Goal: Task Accomplishment & Management: Use online tool/utility

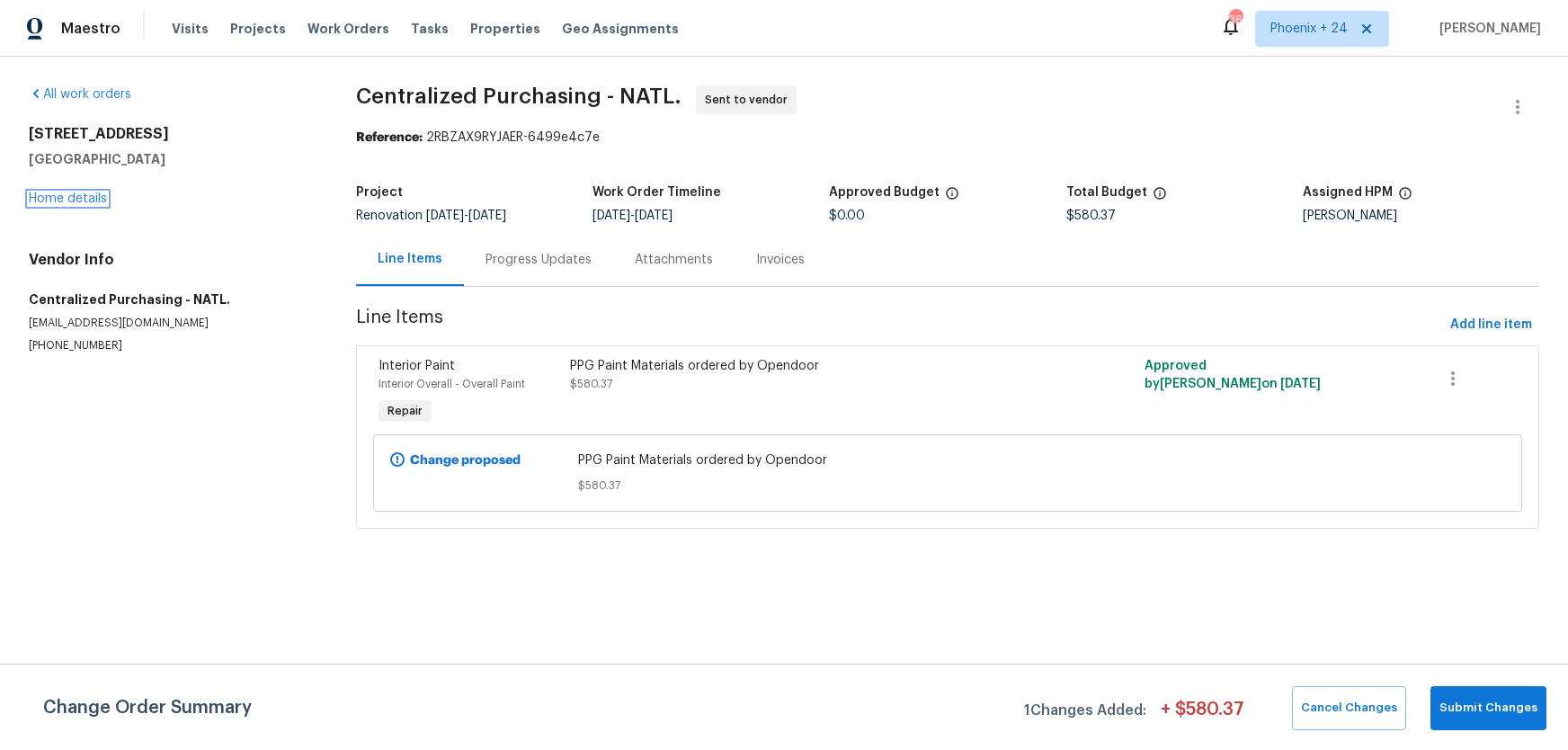
click at [103, 192] on div "[STREET_ADDRESS] Home details" at bounding box center [171, 166] width 284 height 83
click at [369, 29] on span "Work Orders" at bounding box center [348, 29] width 82 height 18
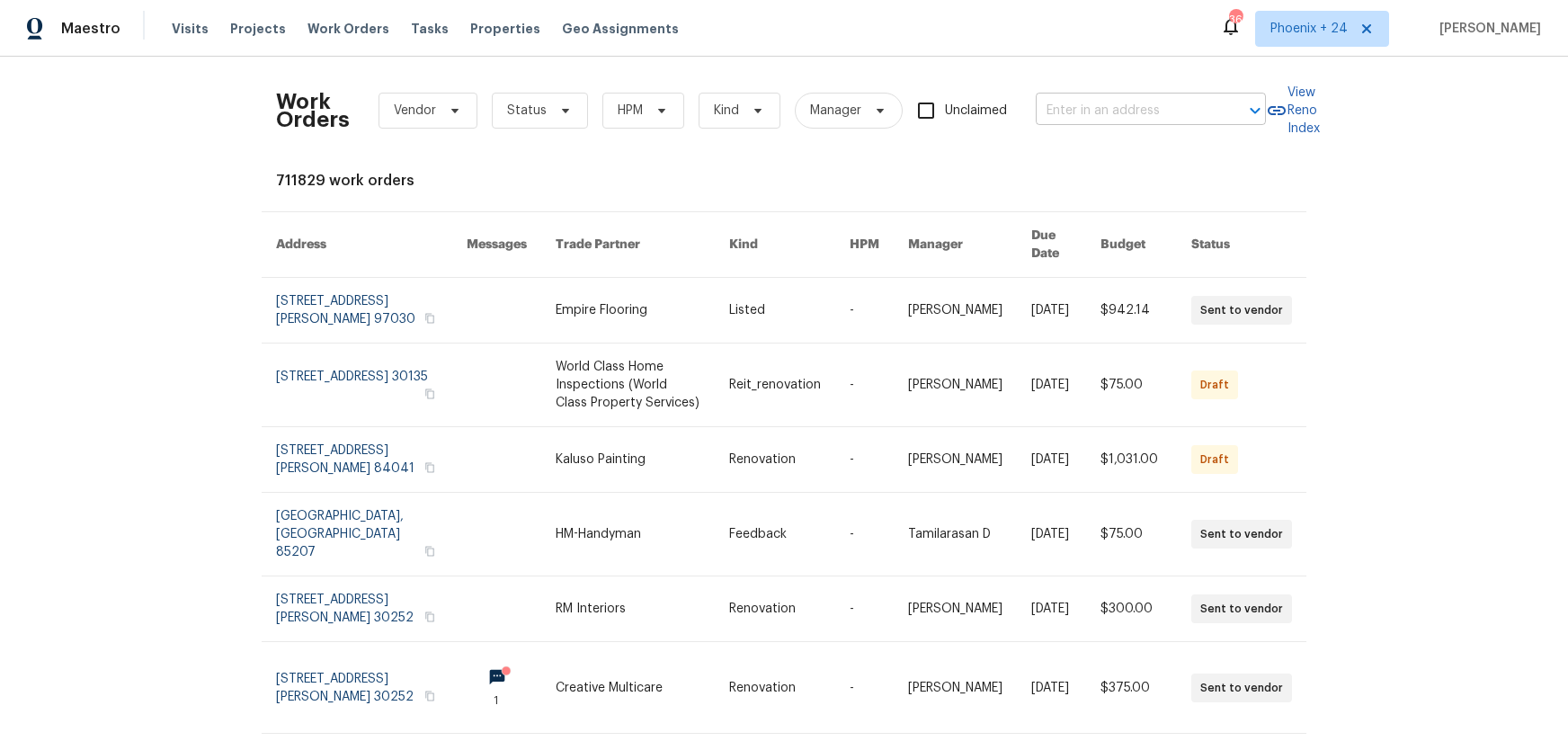
click at [1102, 99] on input "text" at bounding box center [1126, 111] width 180 height 28
paste input "[STREET_ADDRESS]"
type input "[STREET_ADDRESS]"
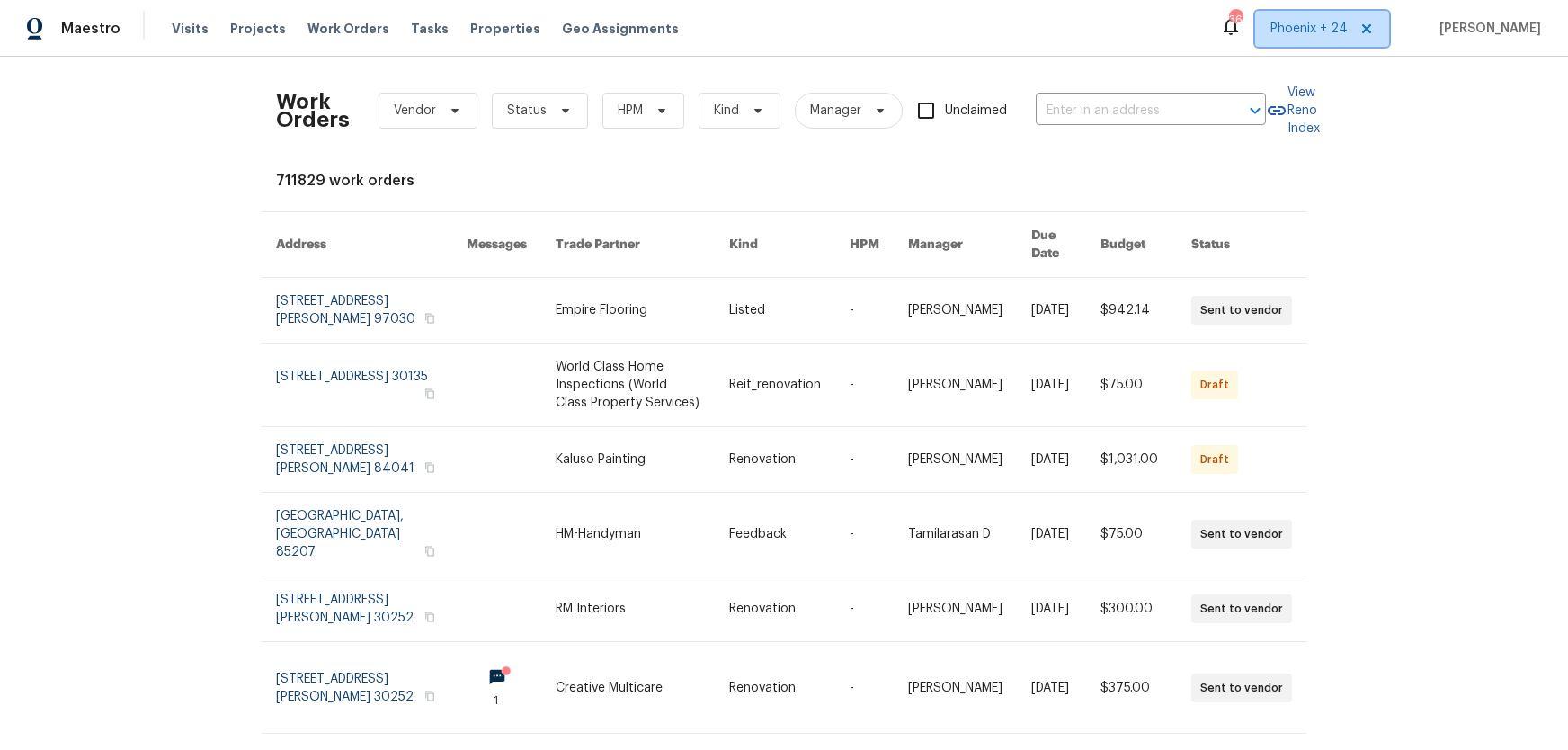
click at [1286, 34] on span "Phoenix + 24" at bounding box center [1308, 29] width 78 height 18
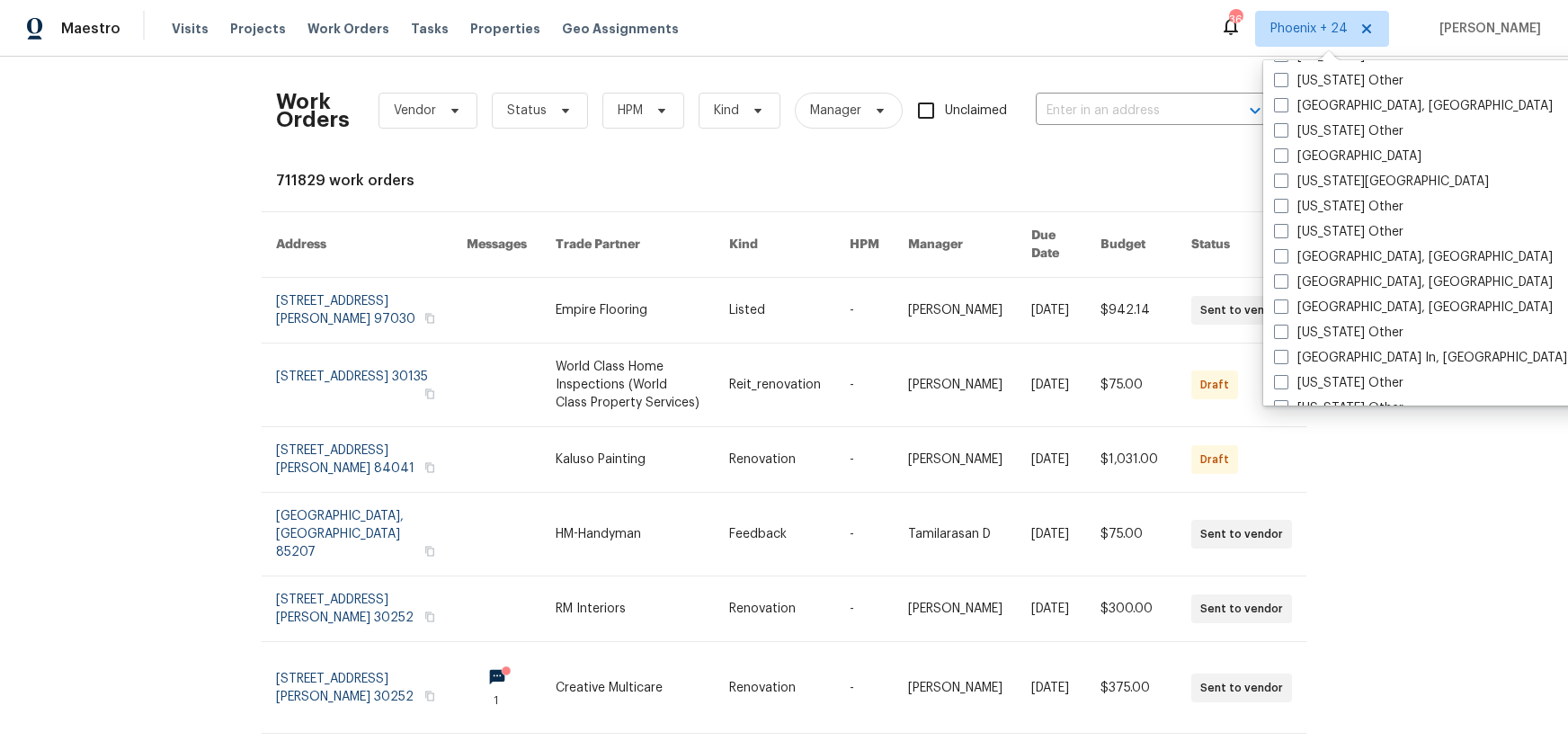
scroll to position [1435, 0]
click at [1292, 258] on label "[GEOGRAPHIC_DATA], [GEOGRAPHIC_DATA]" at bounding box center [1413, 257] width 278 height 18
click at [1286, 258] on input "[GEOGRAPHIC_DATA], [GEOGRAPHIC_DATA]" at bounding box center [1280, 254] width 12 height 12
checkbox input "true"
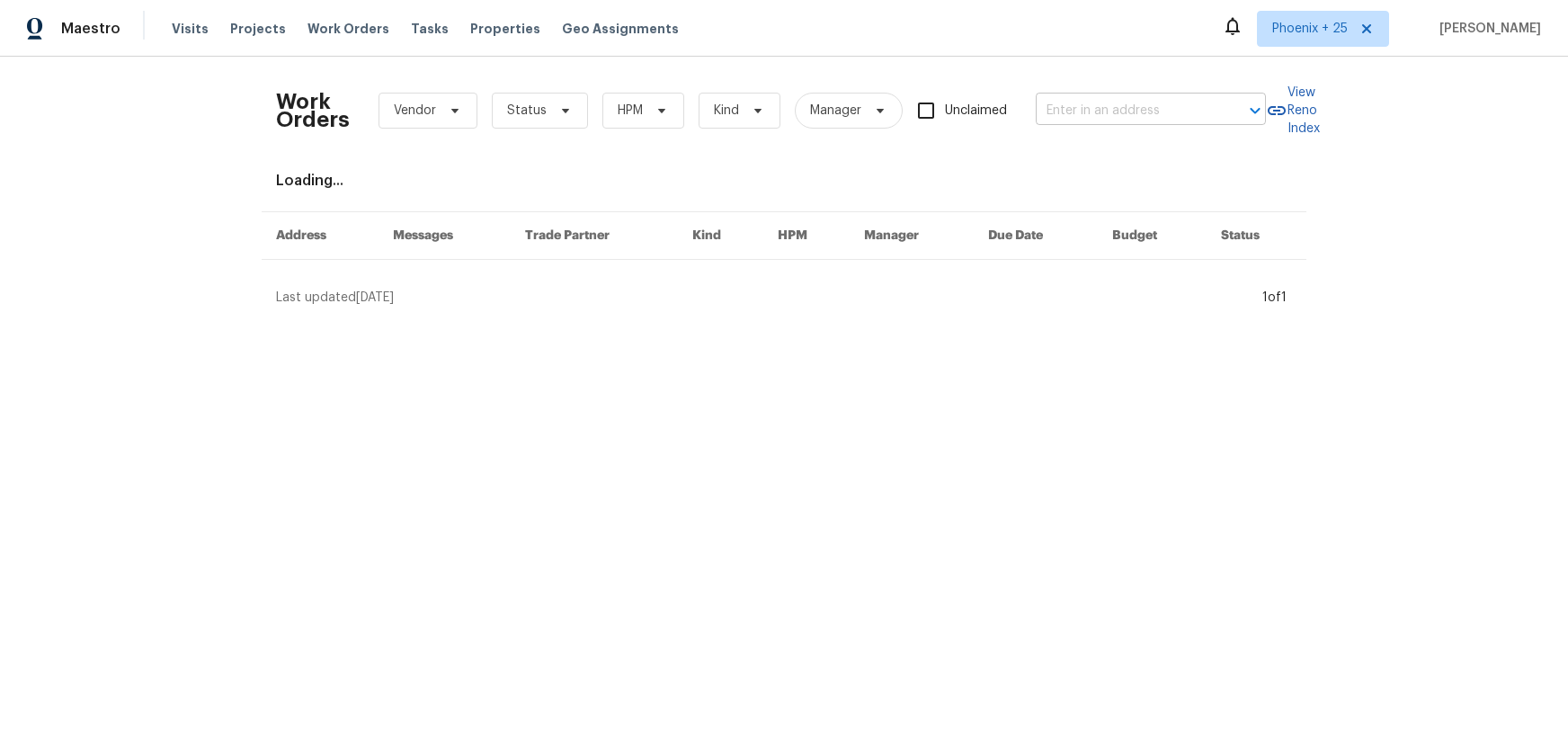
drag, startPoint x: 1024, startPoint y: 57, endPoint x: 1057, endPoint y: 98, distance: 52.6
click at [1025, 57] on div "Work Orders Vendor Status HPM Kind Manager Unclaimed ​ View Reno Index Loading.…" at bounding box center [784, 189] width 1568 height 265
click at [1058, 98] on input "text" at bounding box center [1126, 111] width 180 height 28
paste input "[STREET_ADDRESS]"
type input "[STREET_ADDRESS]"
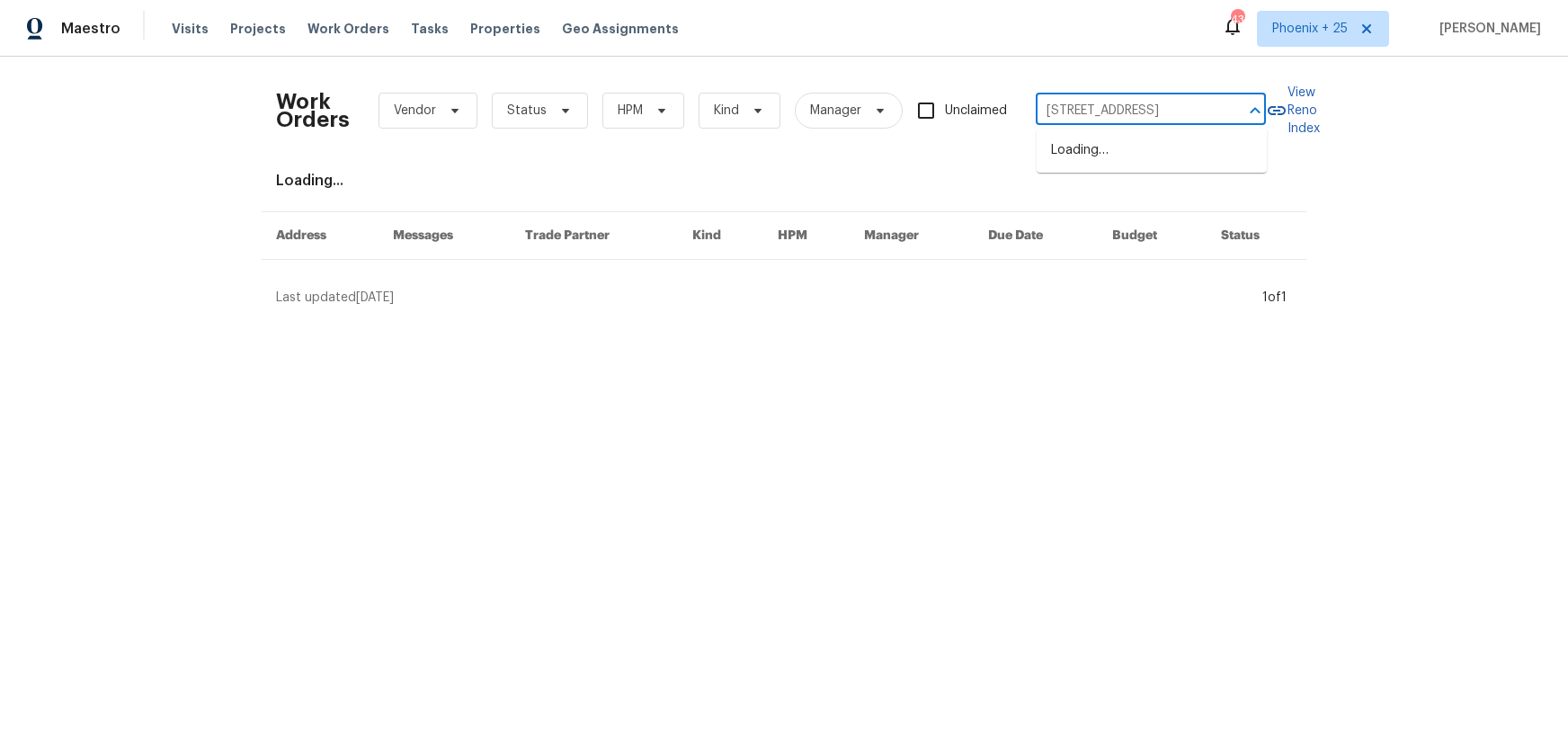
scroll to position [0, 18]
click at [1082, 139] on li "[STREET_ADDRESS]" at bounding box center [1150, 151] width 230 height 30
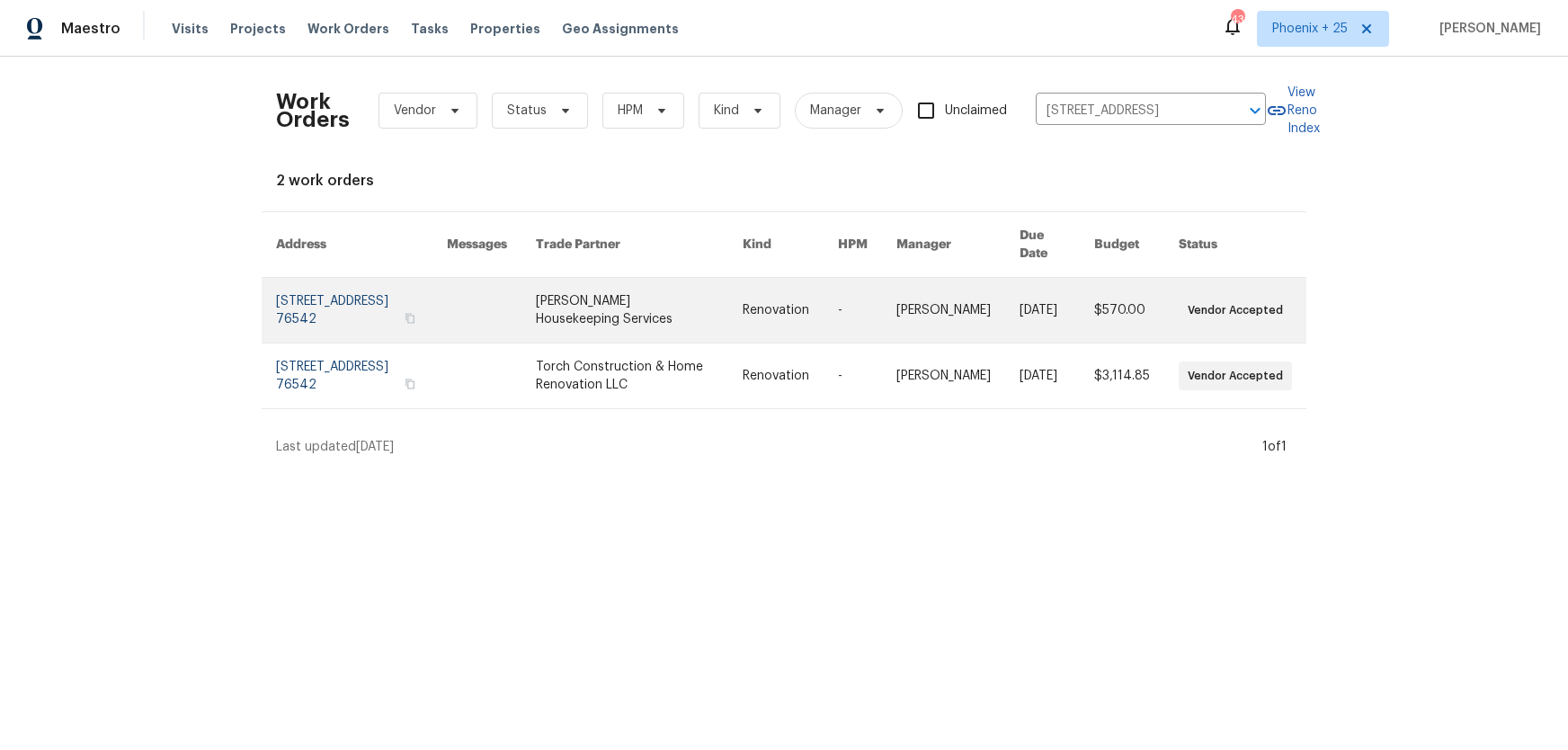
click at [613, 278] on link at bounding box center [638, 309] width 206 height 65
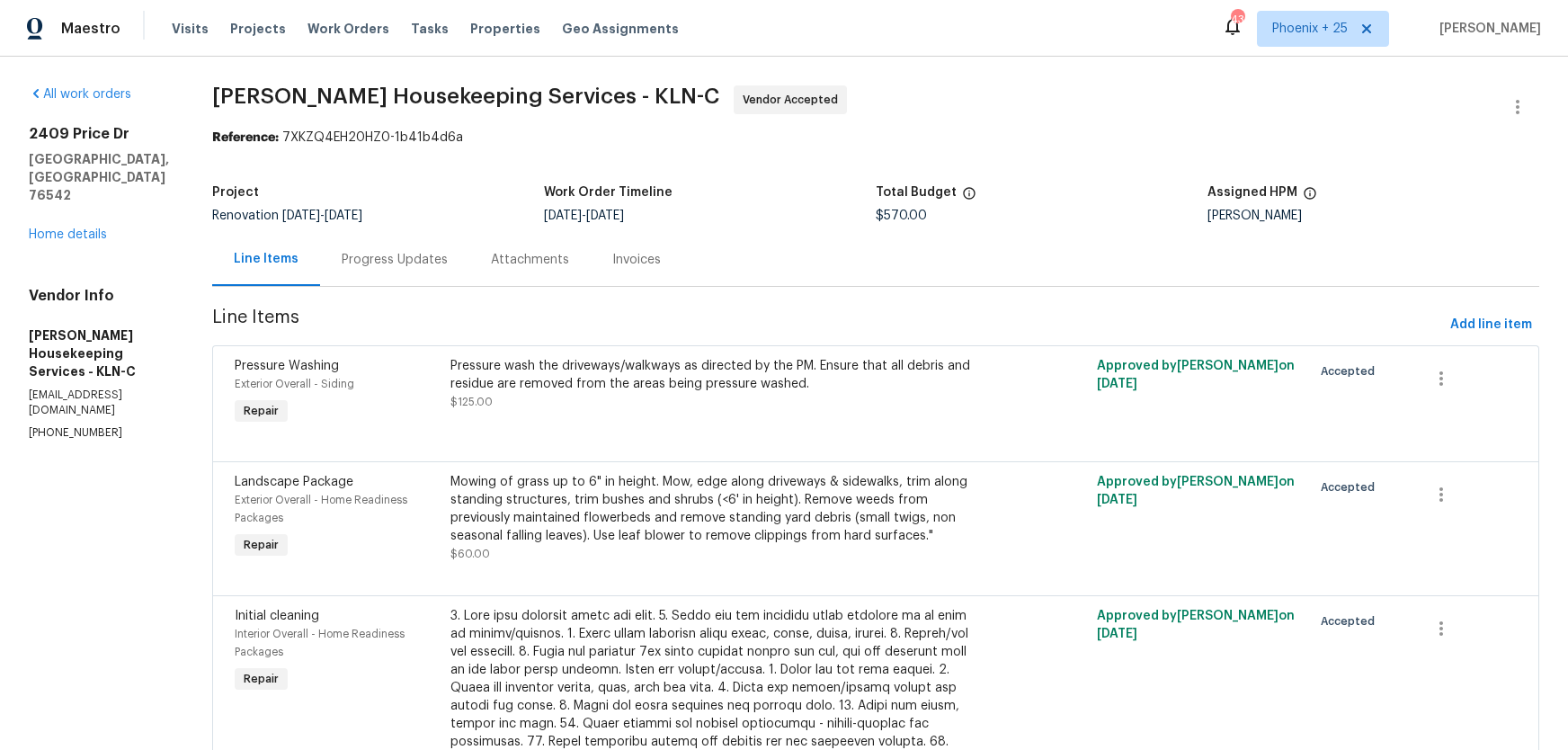
click at [80, 210] on div "All work orders [STREET_ADDRESS][PERSON_NAME] Home details Vendor Info [PERSON_…" at bounding box center [98, 263] width 140 height 355
click at [77, 229] on link "Home details" at bounding box center [68, 235] width 79 height 13
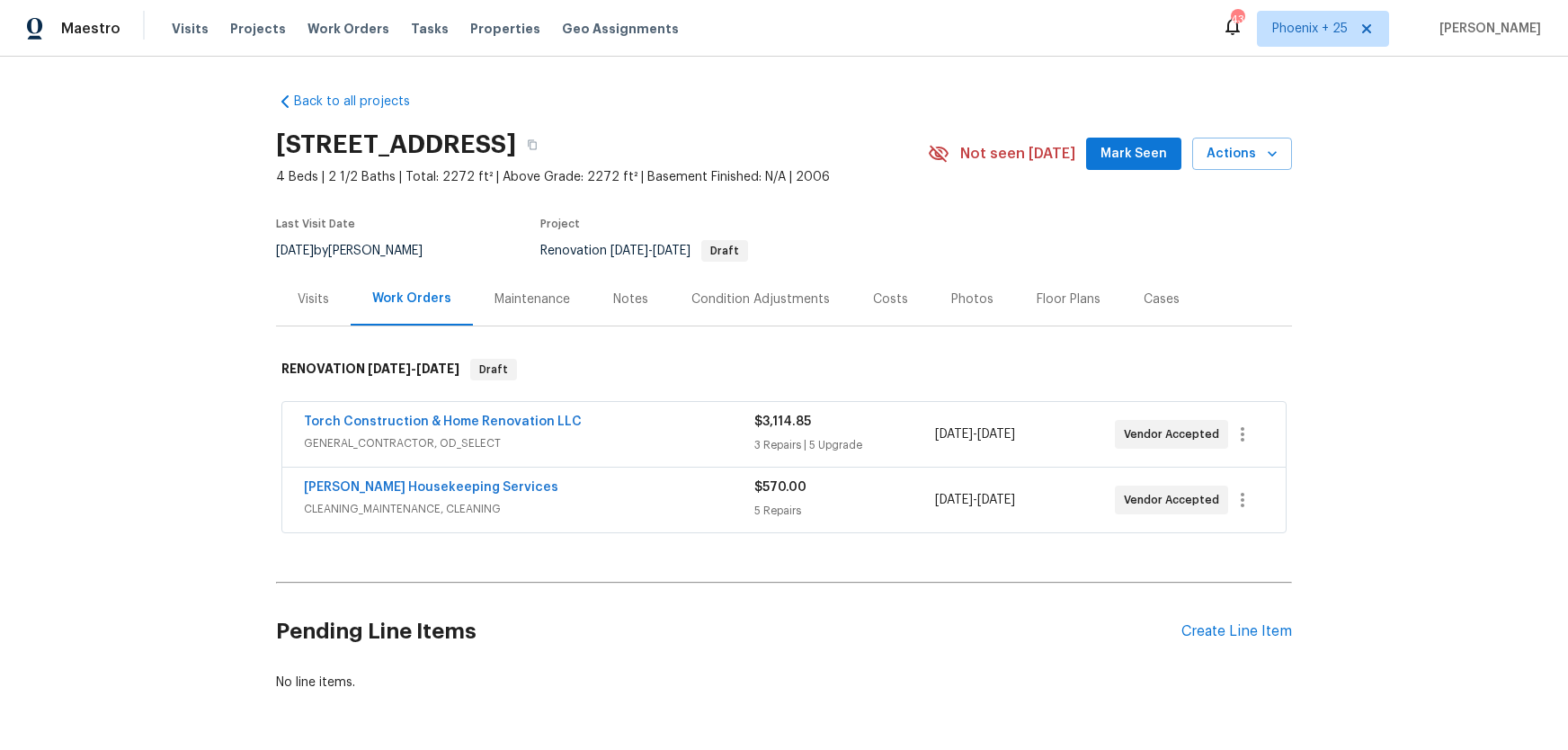
scroll to position [64, 0]
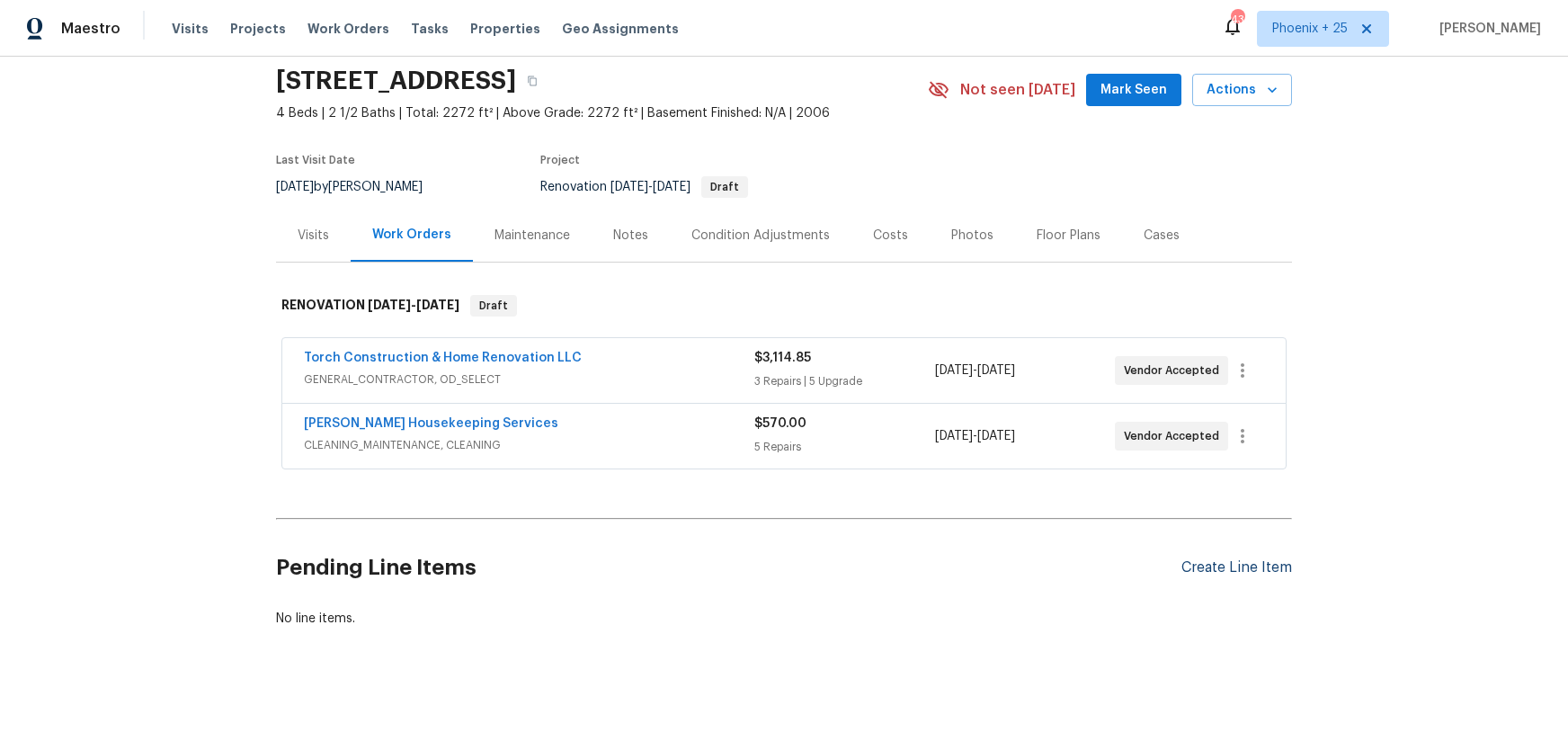
click at [1260, 576] on div "Create Line Item" at bounding box center [1236, 567] width 110 height 17
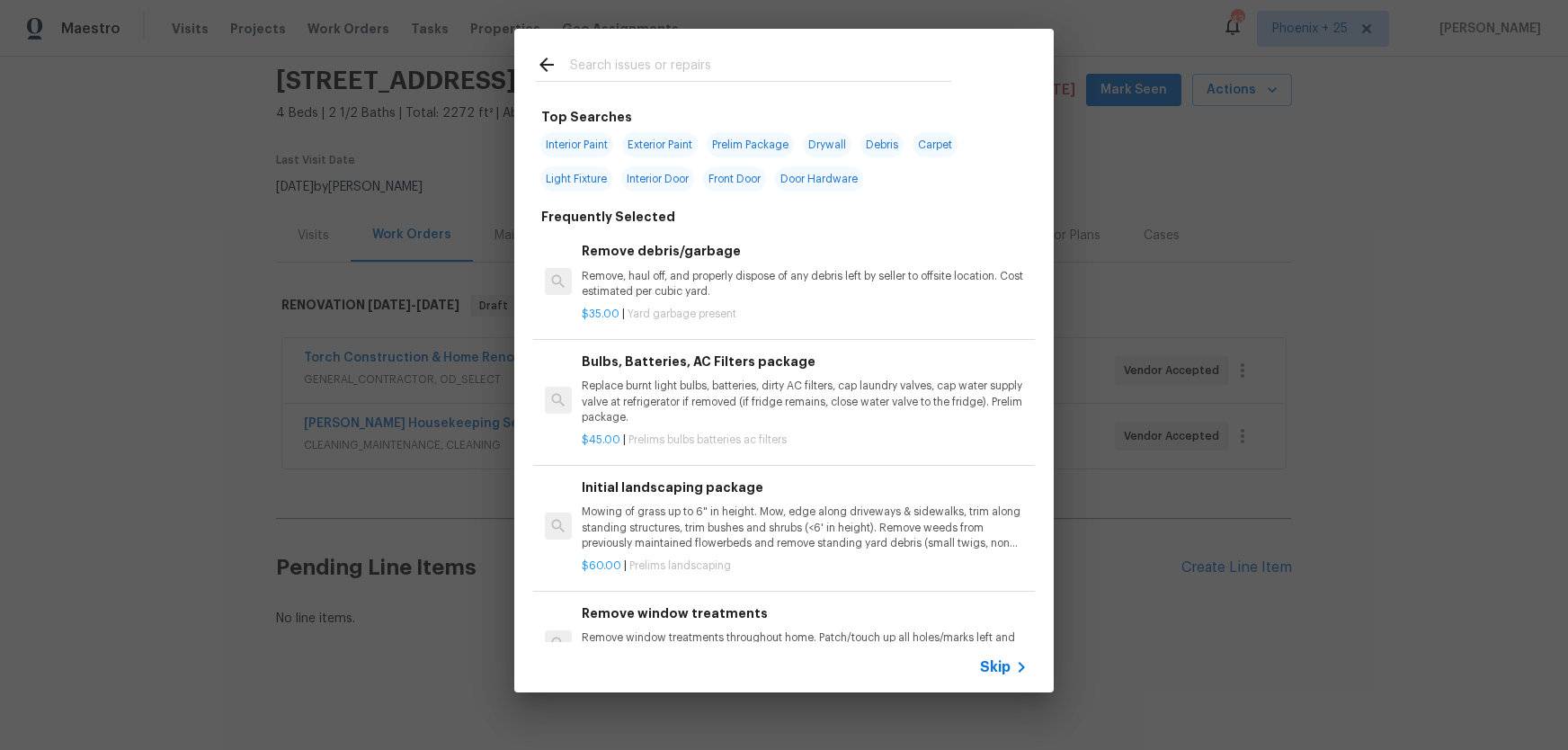
click at [691, 78] on input "text" at bounding box center [760, 67] width 381 height 27
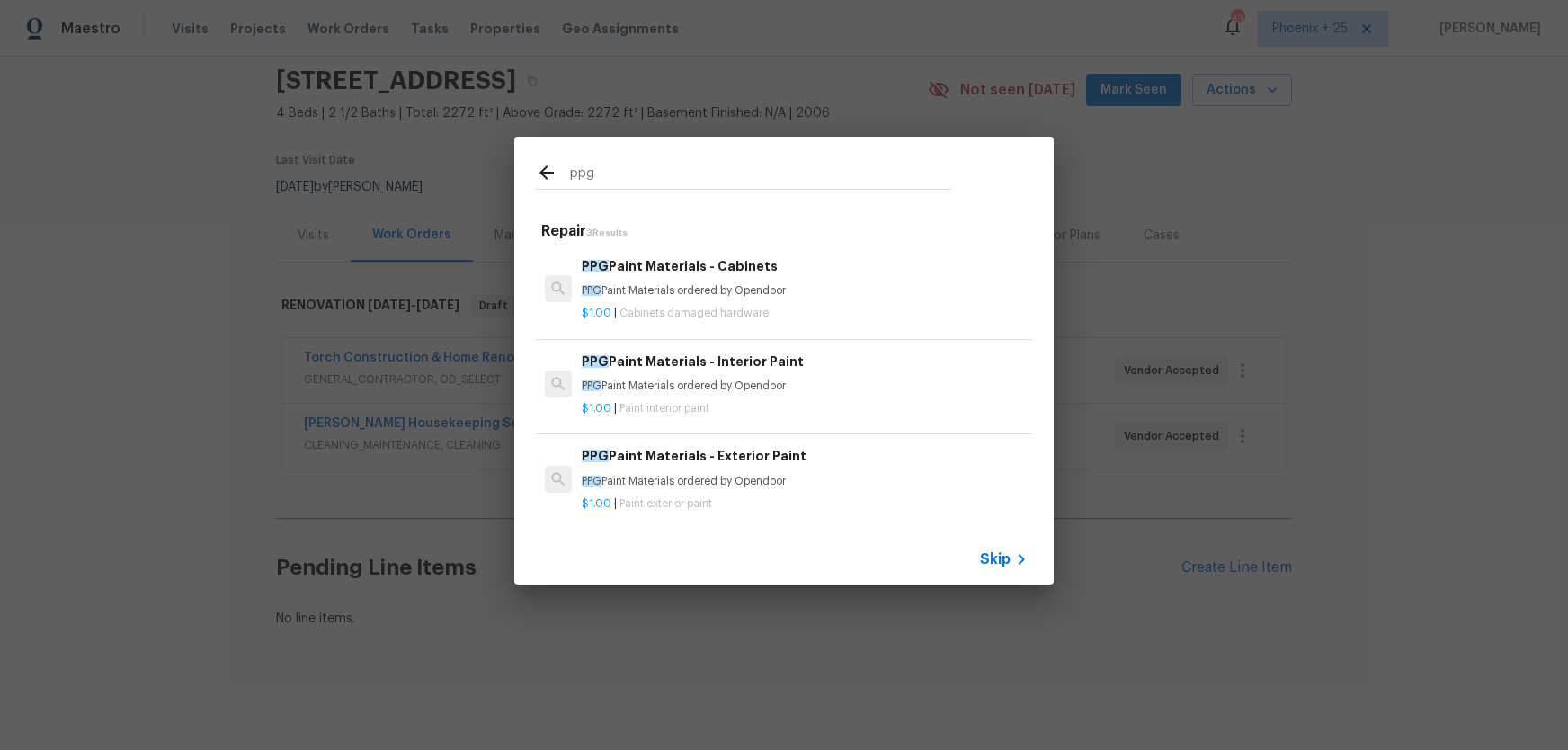
type input "ppg"
click at [816, 362] on h6 "PPG Paint Materials - Interior Paint" at bounding box center [804, 361] width 445 height 20
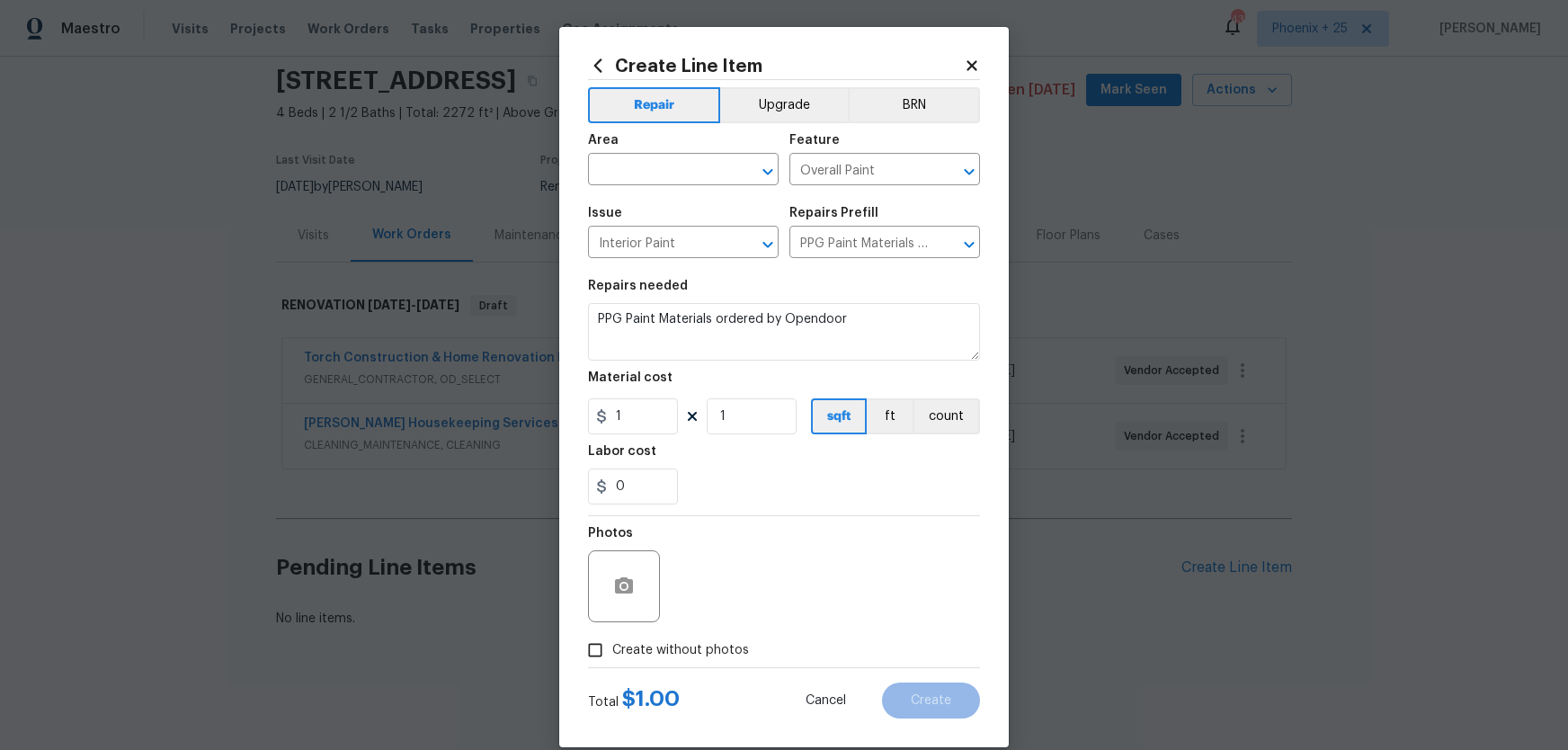
click at [598, 64] on icon at bounding box center [598, 66] width 20 height 20
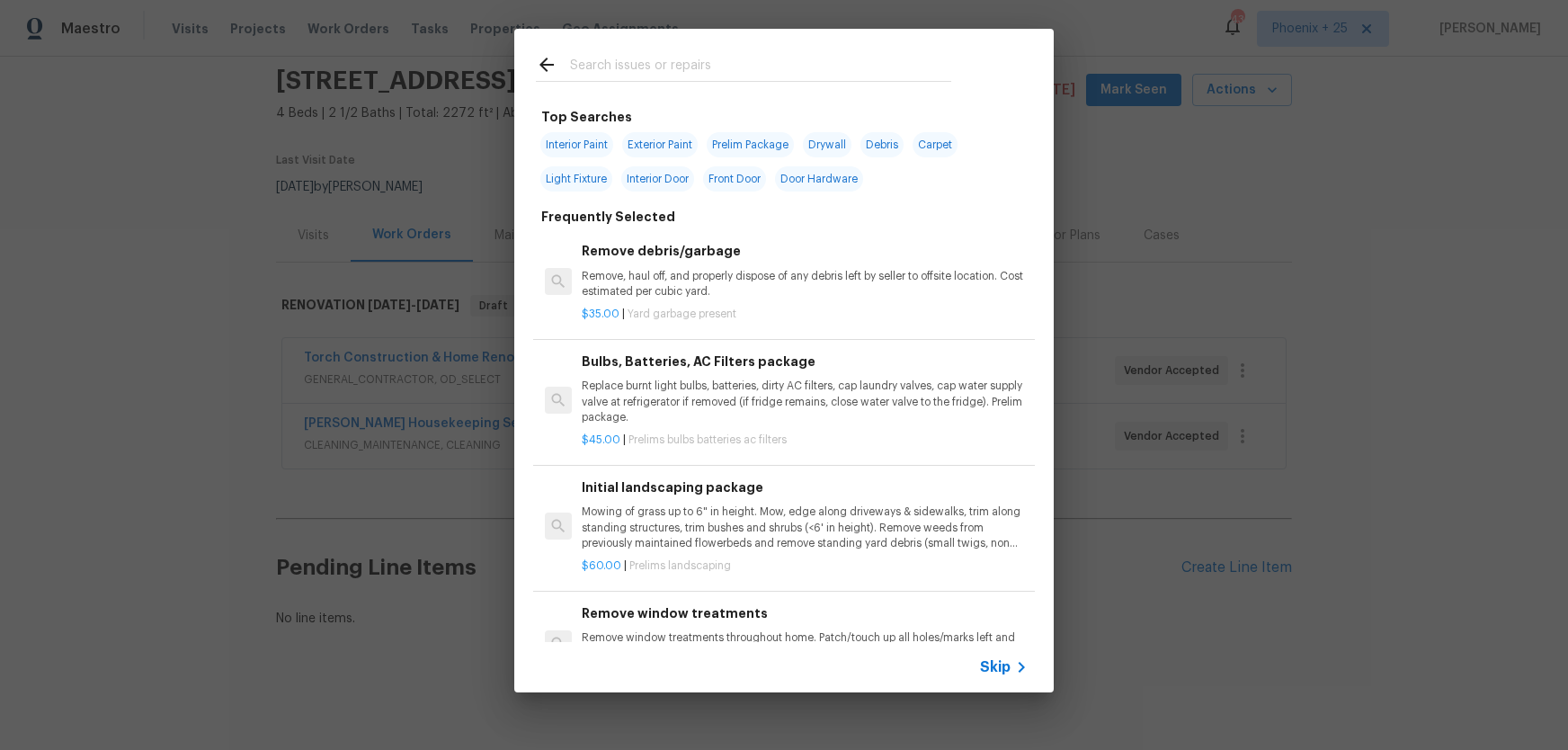
click at [661, 76] on input "text" at bounding box center [760, 67] width 381 height 27
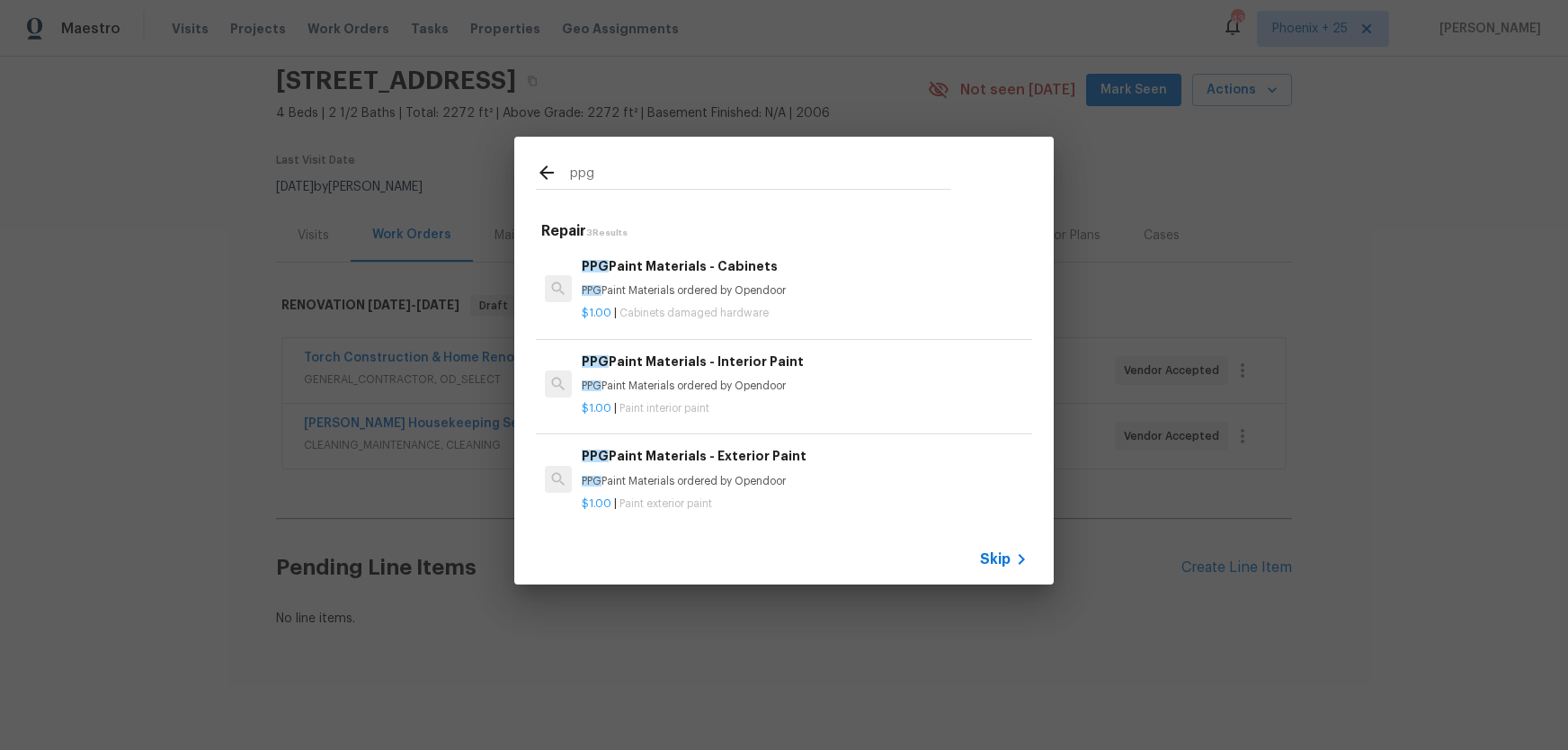
type input "ppg"
click at [789, 293] on p "PPG Paint Materials ordered by Opendoor" at bounding box center [804, 290] width 445 height 15
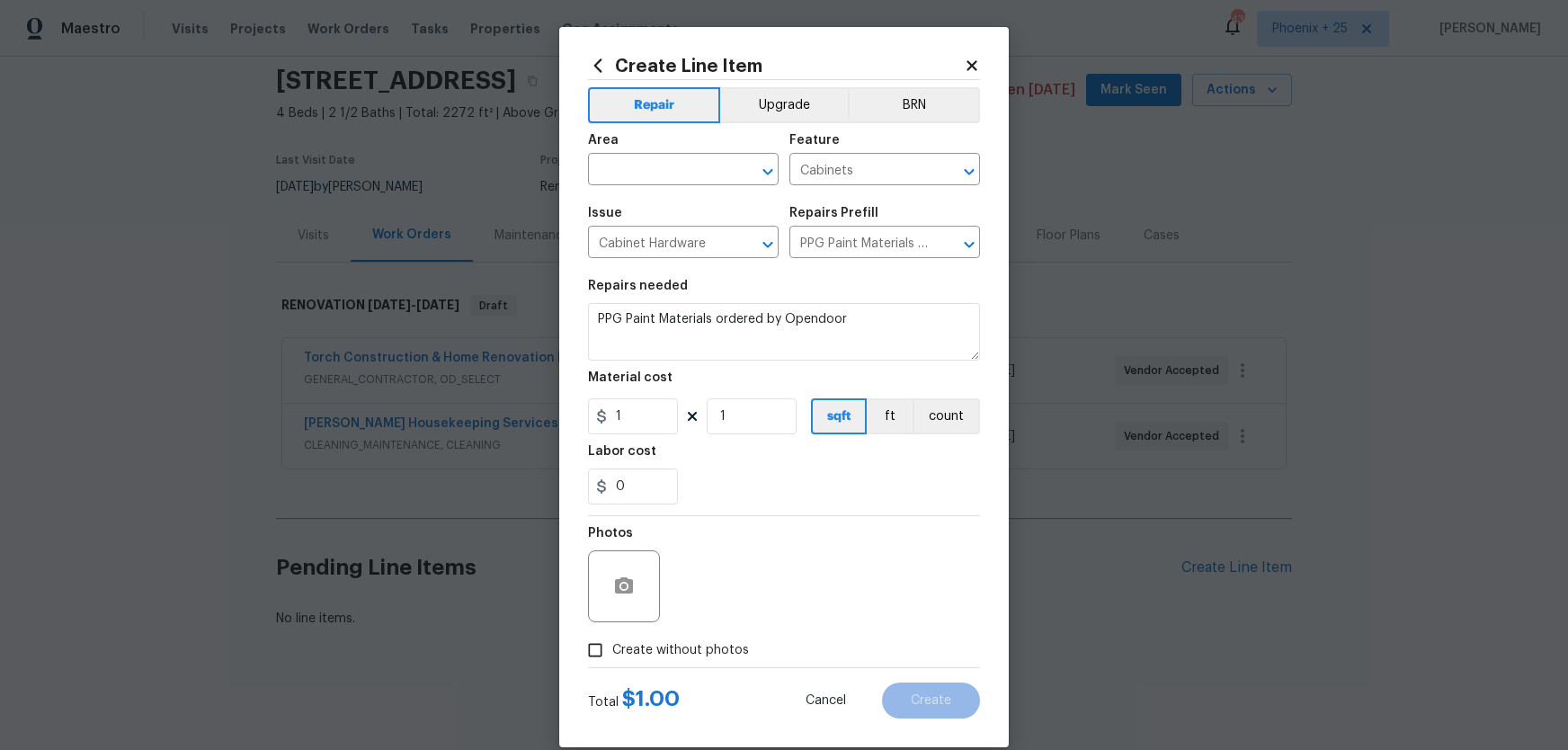
type input "PPG Paint Materials - Cabinets $1.00"
click at [635, 171] on input "text" at bounding box center [657, 171] width 140 height 28
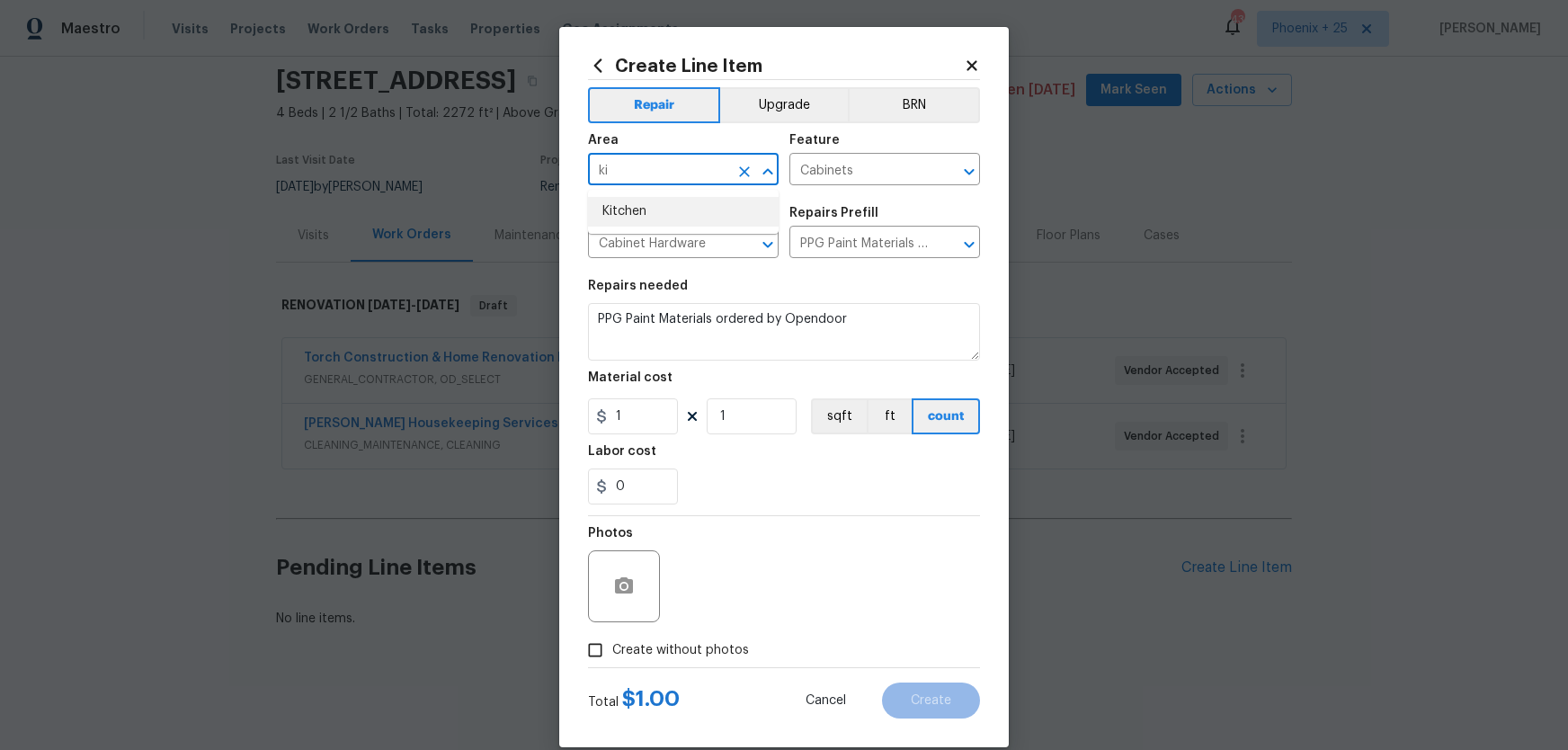
drag, startPoint x: 670, startPoint y: 171, endPoint x: 600, endPoint y: 164, distance: 70.3
click at [601, 164] on input "ki" at bounding box center [657, 171] width 140 height 28
click at [629, 238] on li "Interior Overall" at bounding box center [683, 242] width 191 height 30
type input "Interior Overall"
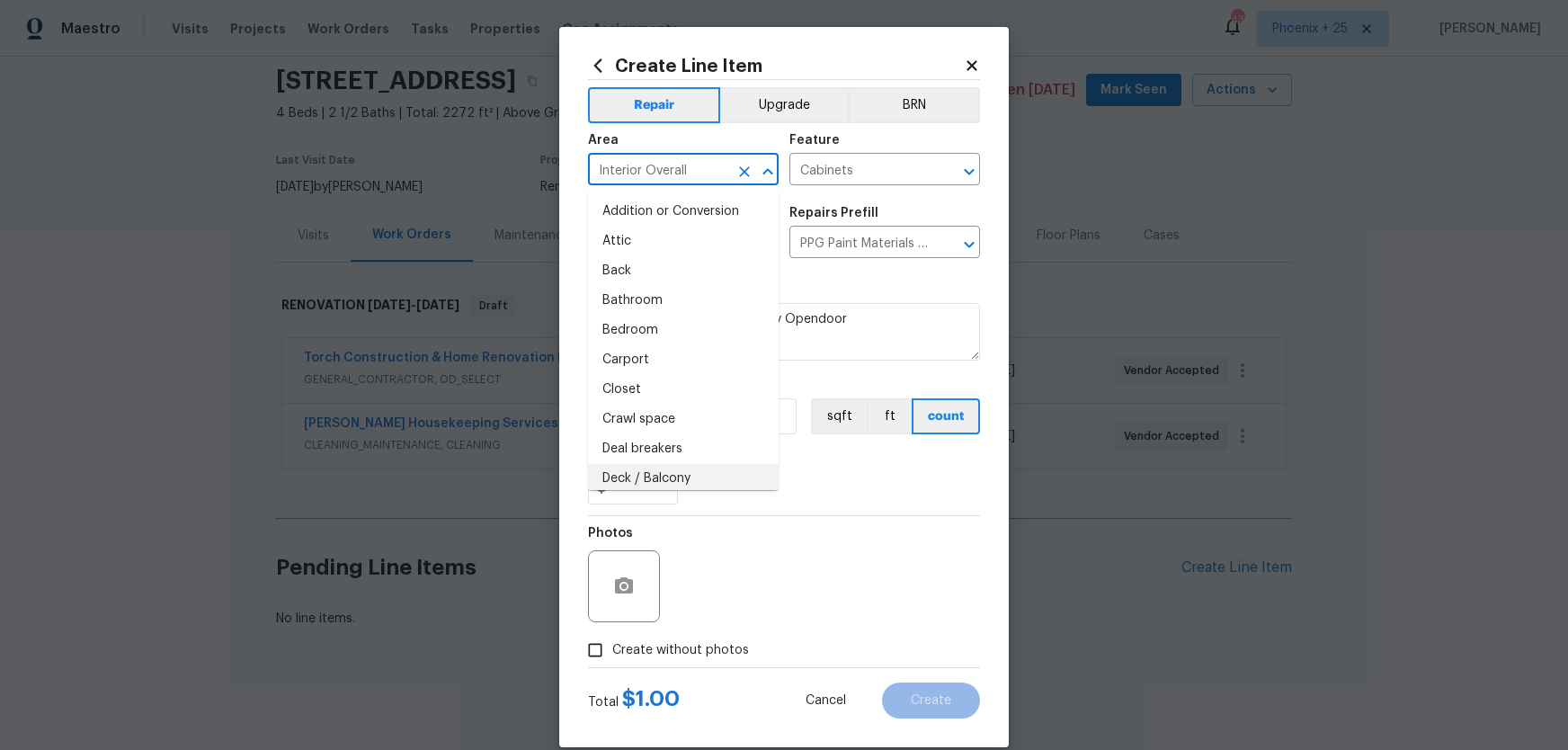
drag, startPoint x: 822, startPoint y: 537, endPoint x: 653, endPoint y: 437, distance: 196.4
click at [794, 529] on div "Photos" at bounding box center [784, 575] width 392 height 117
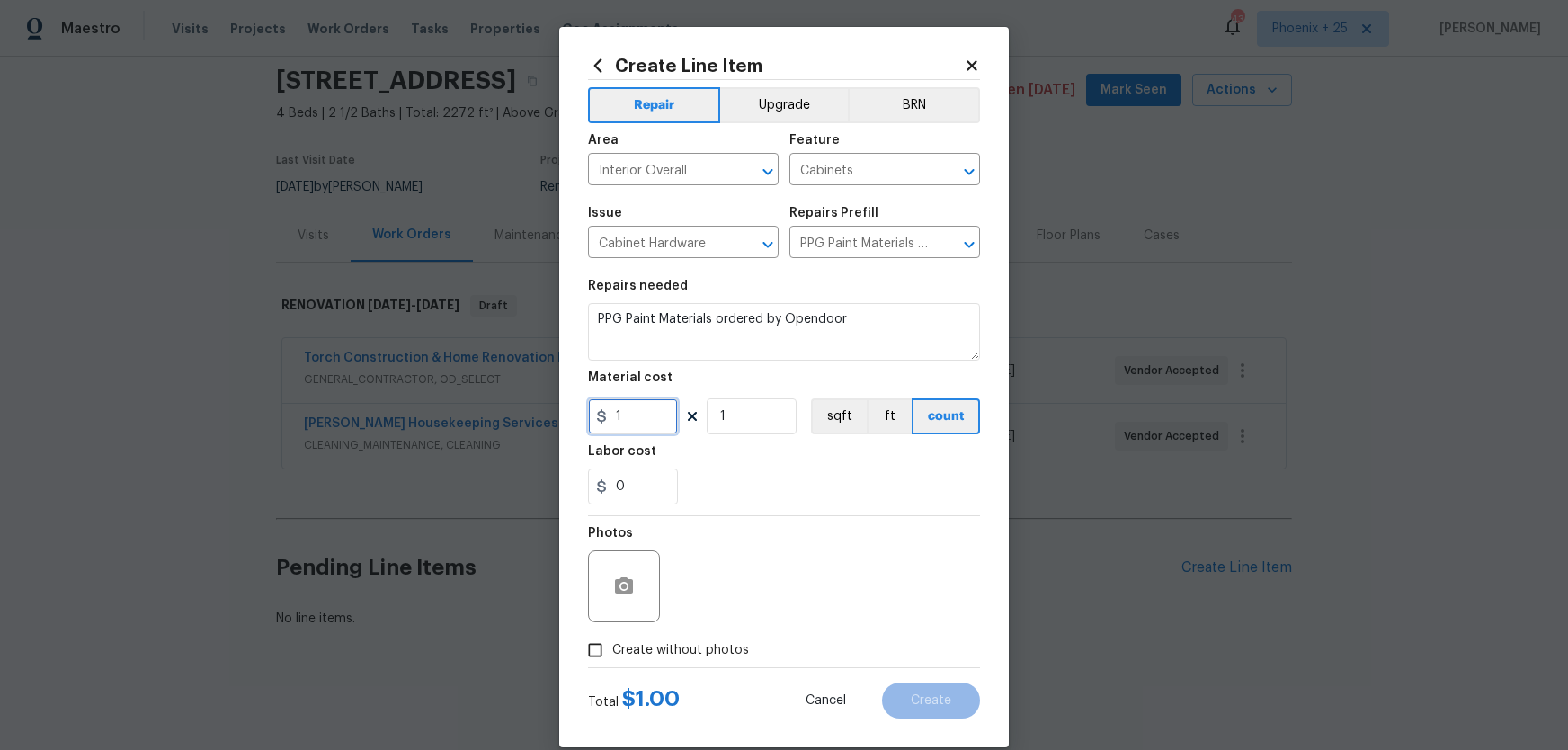
click at [648, 425] on input "1" at bounding box center [632, 417] width 89 height 36
type input "196.89"
drag, startPoint x: 689, startPoint y: 677, endPoint x: 687, endPoint y: 664, distance: 13.2
click at [689, 674] on div "Total $ 1.00 Cancel Create" at bounding box center [784, 693] width 392 height 51
click at [687, 664] on label "Create without photos" at bounding box center [663, 650] width 171 height 34
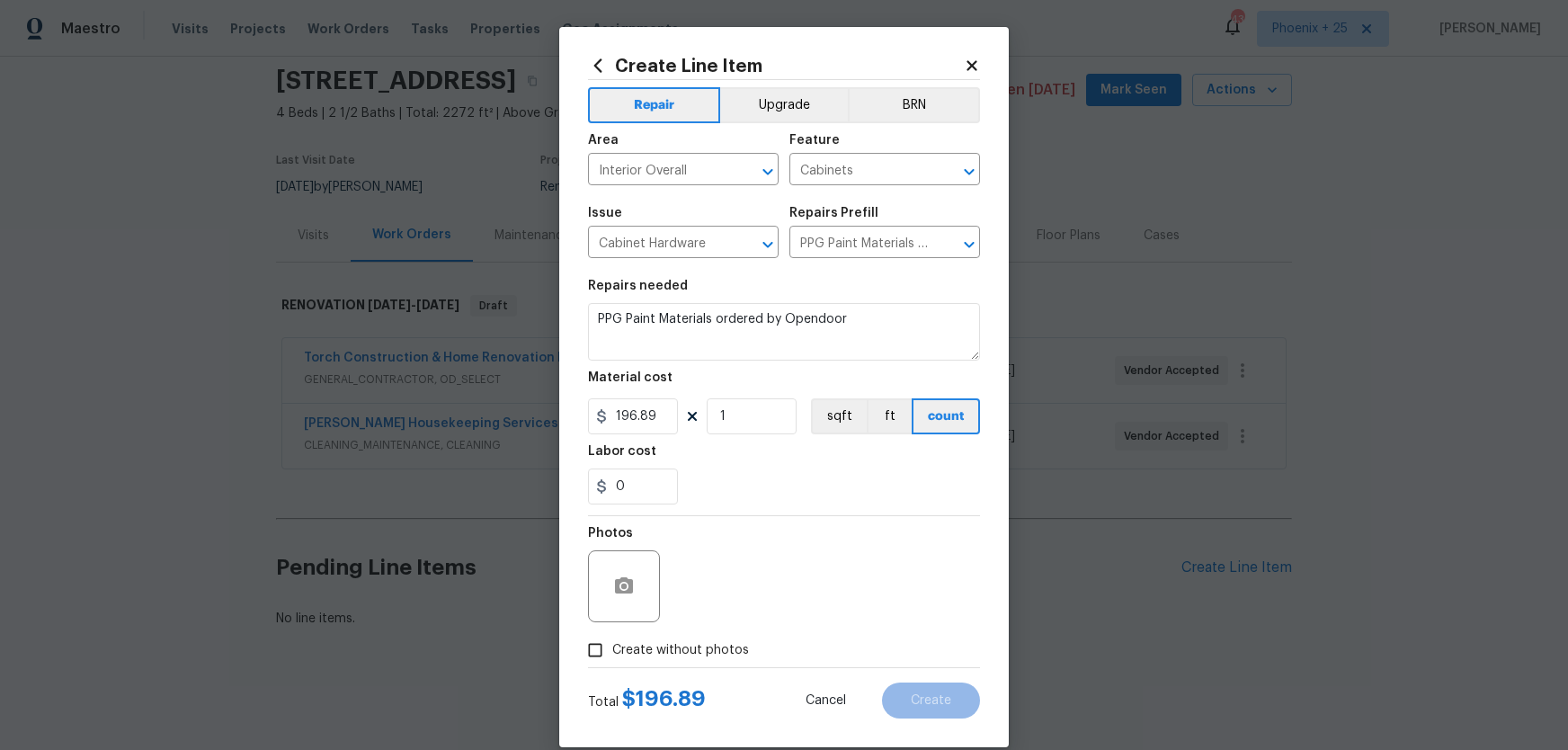
click at [612, 664] on input "Create without photos" at bounding box center [595, 650] width 34 height 34
checkbox input "true"
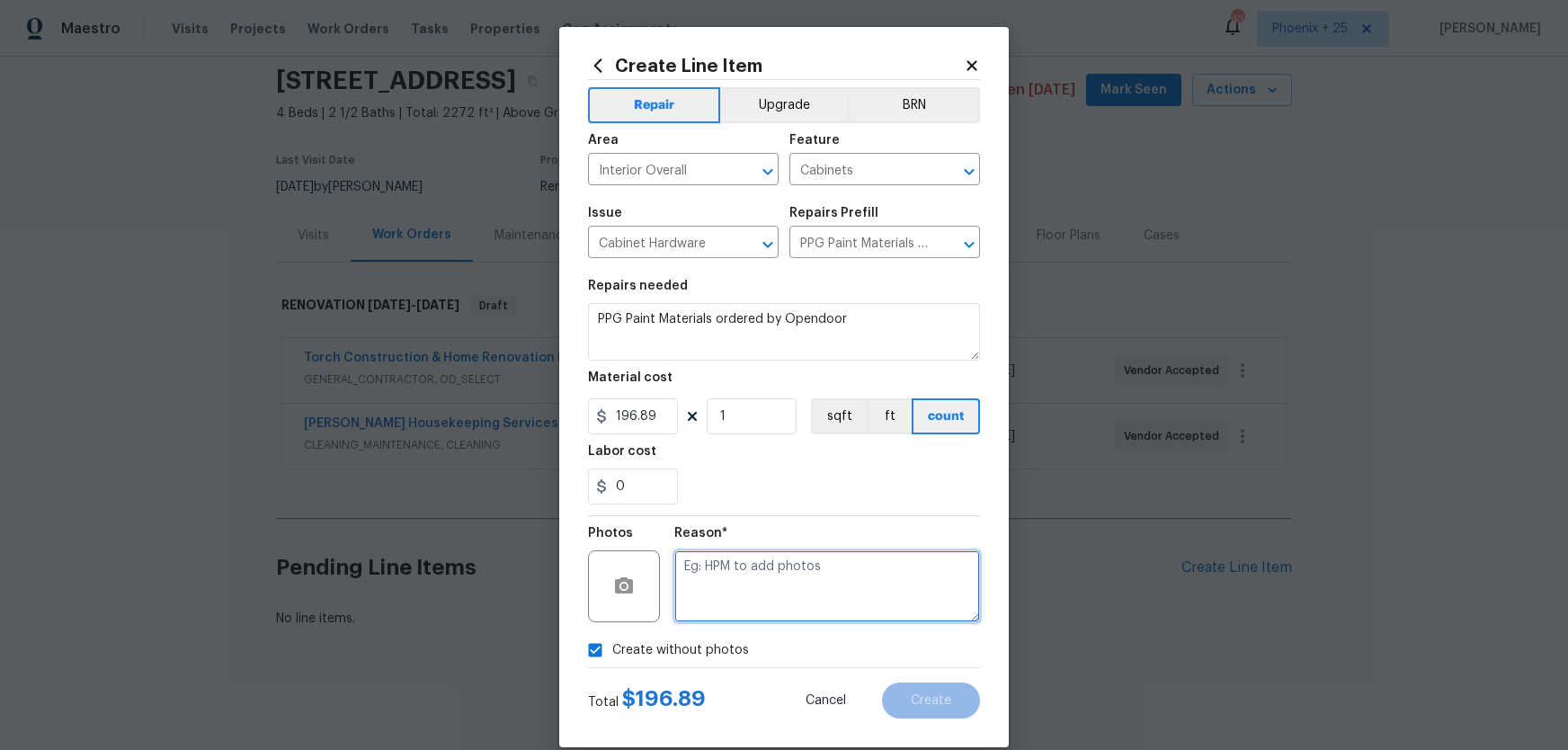
click at [731, 588] on textarea at bounding box center [826, 586] width 305 height 72
drag, startPoint x: 794, startPoint y: 548, endPoint x: 798, endPoint y: 599, distance: 51.2
click at [792, 565] on figure "Reason*" at bounding box center [826, 575] width 305 height 95
click at [798, 599] on textarea at bounding box center [826, 586] width 305 height 72
click at [851, 554] on textarea "NA" at bounding box center [826, 586] width 305 height 72
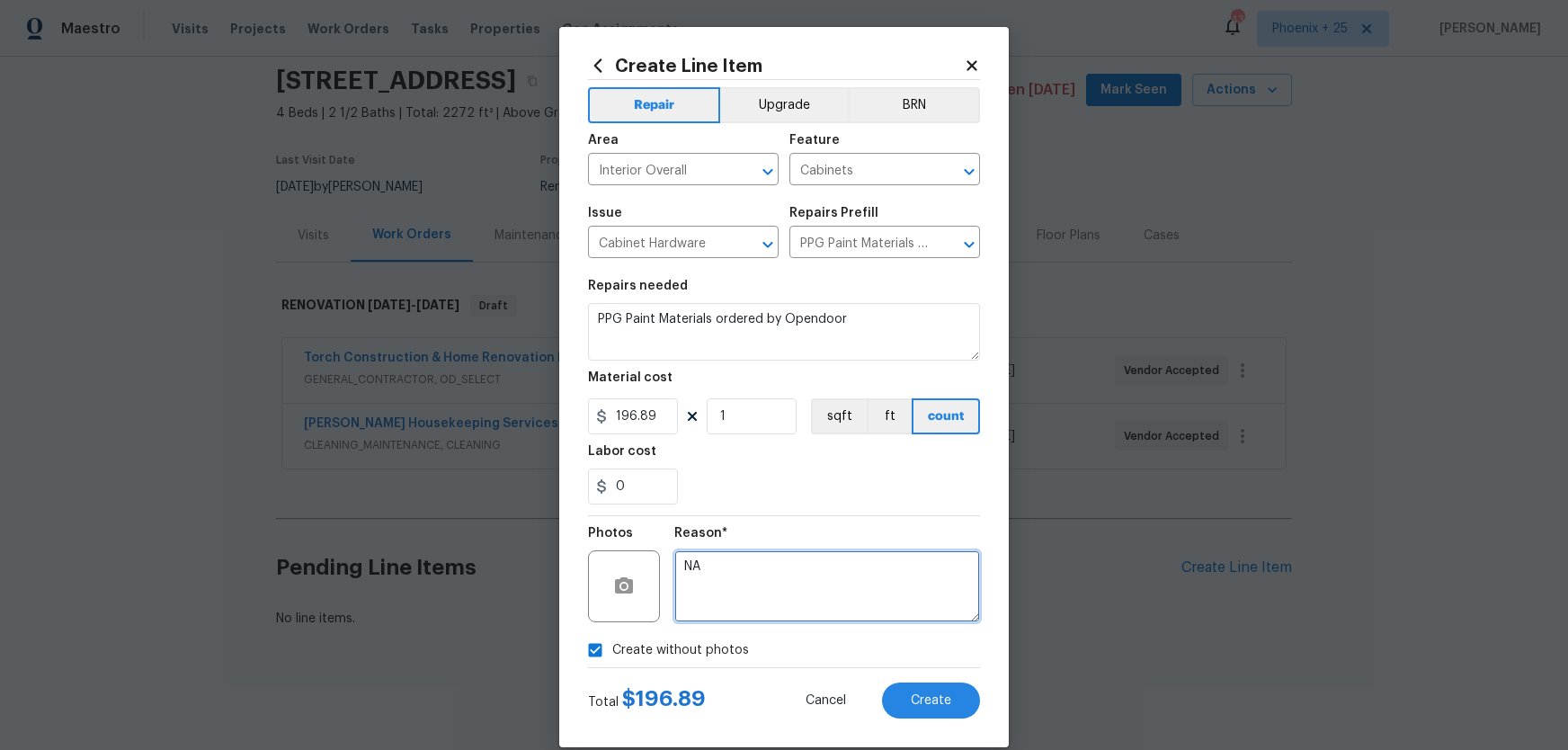
type textarea "NA"
click at [839, 536] on div "Reason*" at bounding box center [826, 539] width 305 height 24
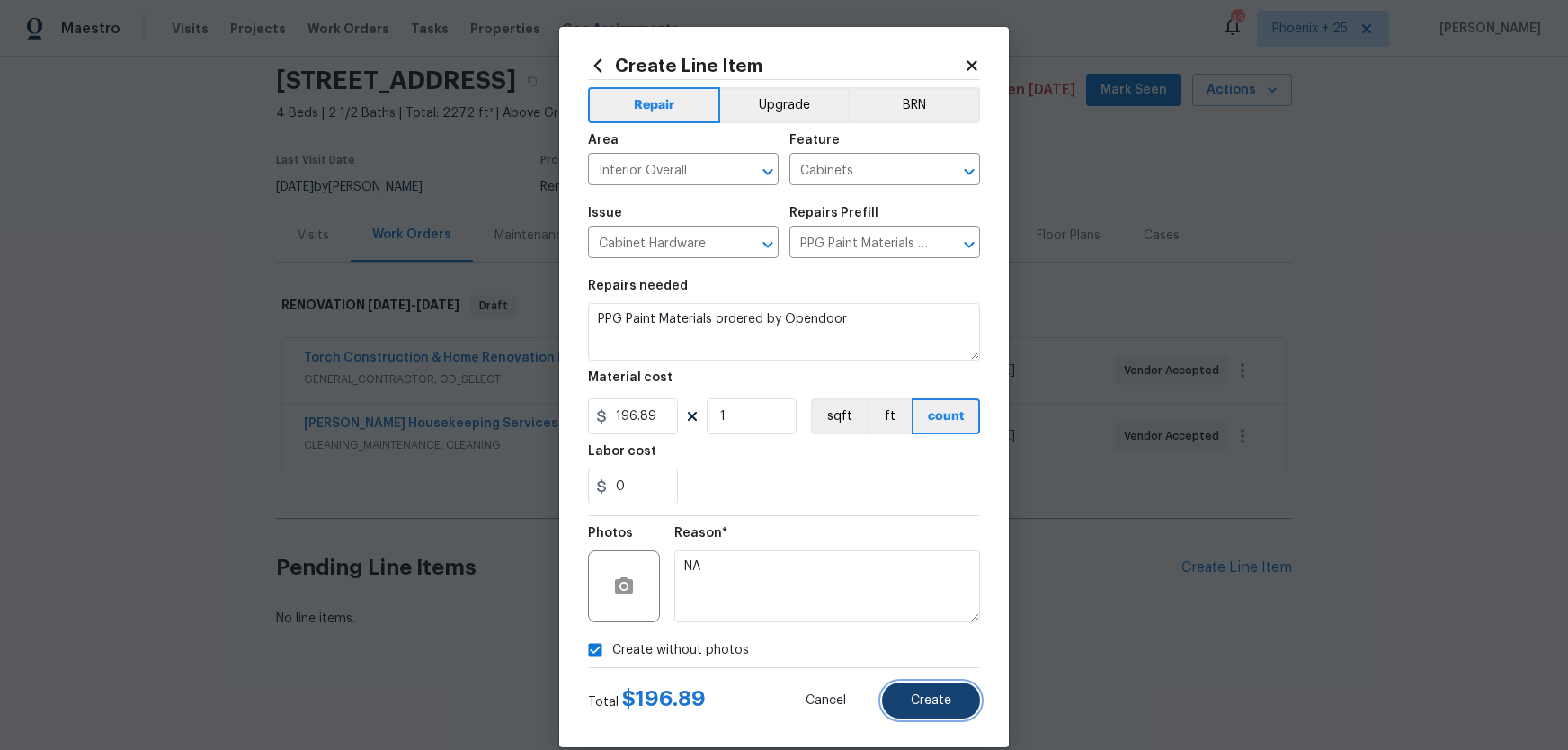
click at [947, 693] on button "Create" at bounding box center [931, 700] width 98 height 36
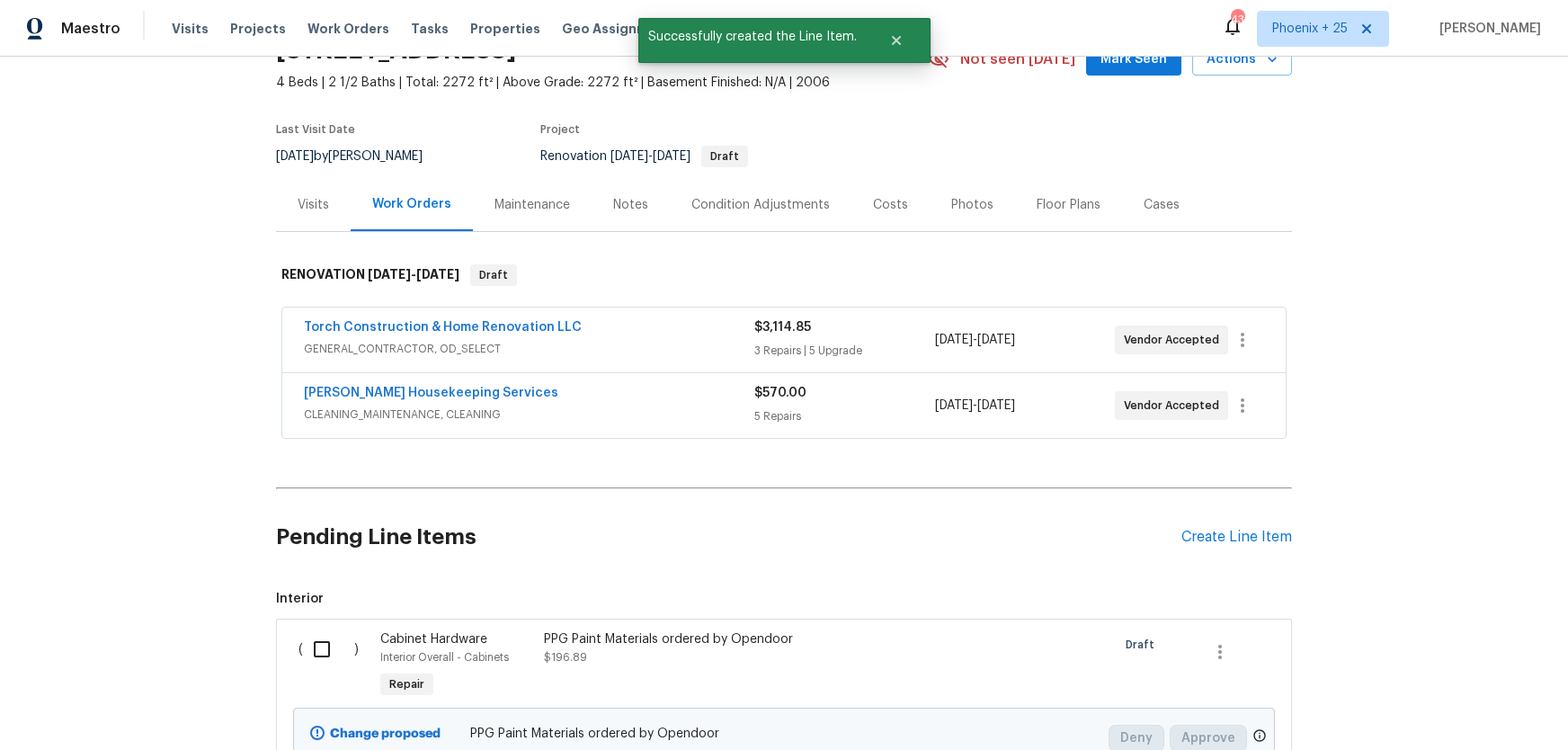
scroll to position [98, 0]
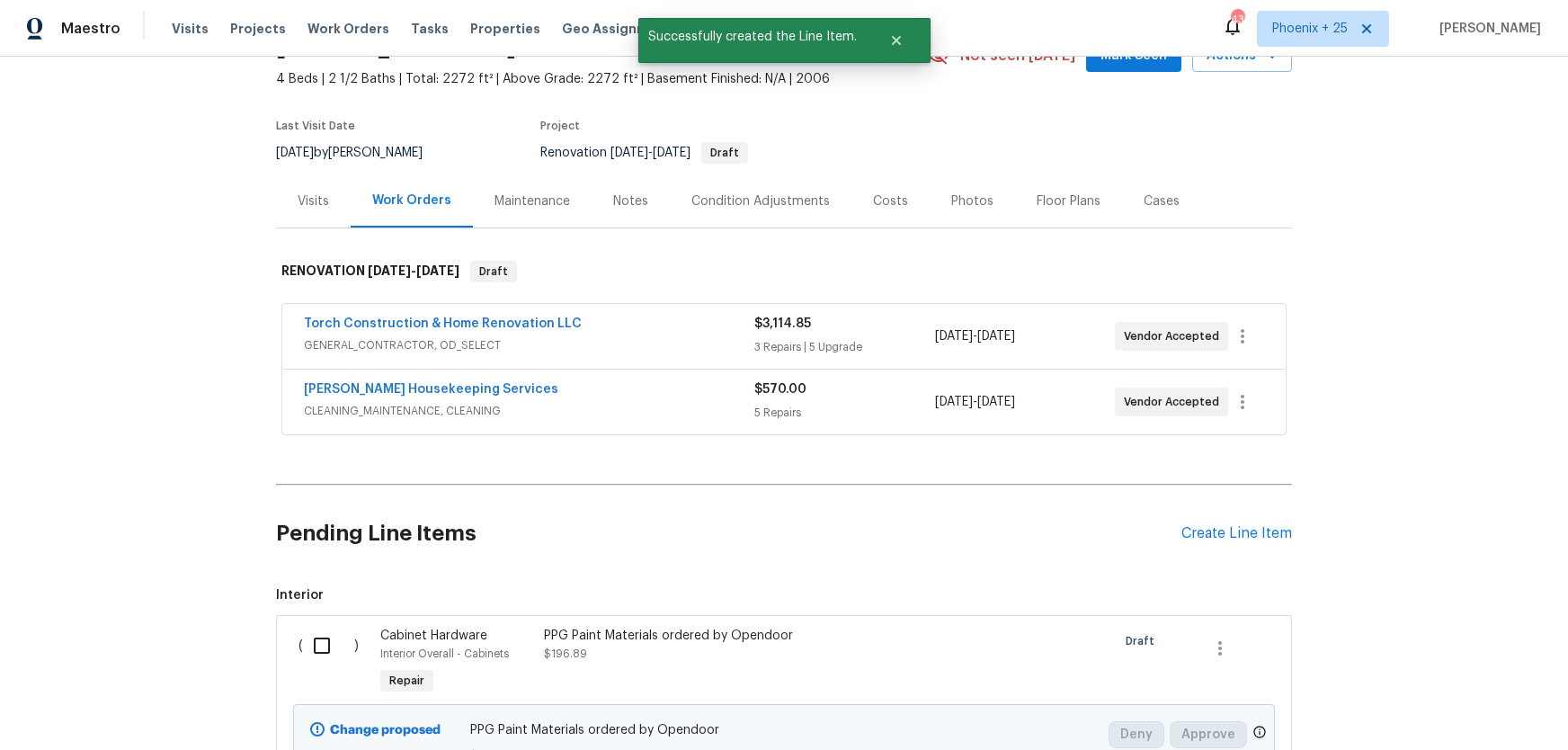
click at [660, 625] on div "PPG Paint Materials ordered by Opendoor $196.89" at bounding box center [702, 662] width 327 height 83
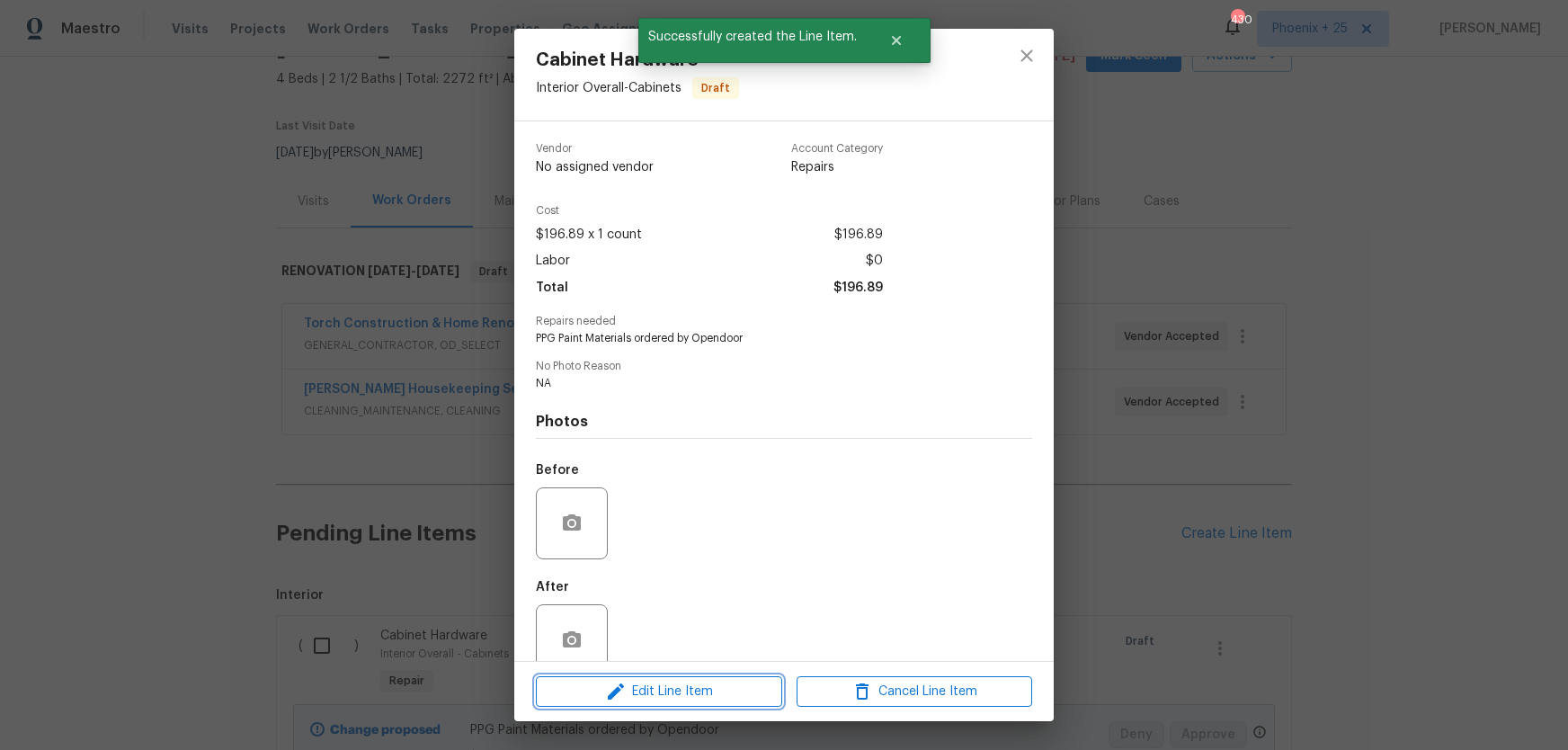
click at [709, 699] on span "Edit Line Item" at bounding box center [658, 691] width 236 height 23
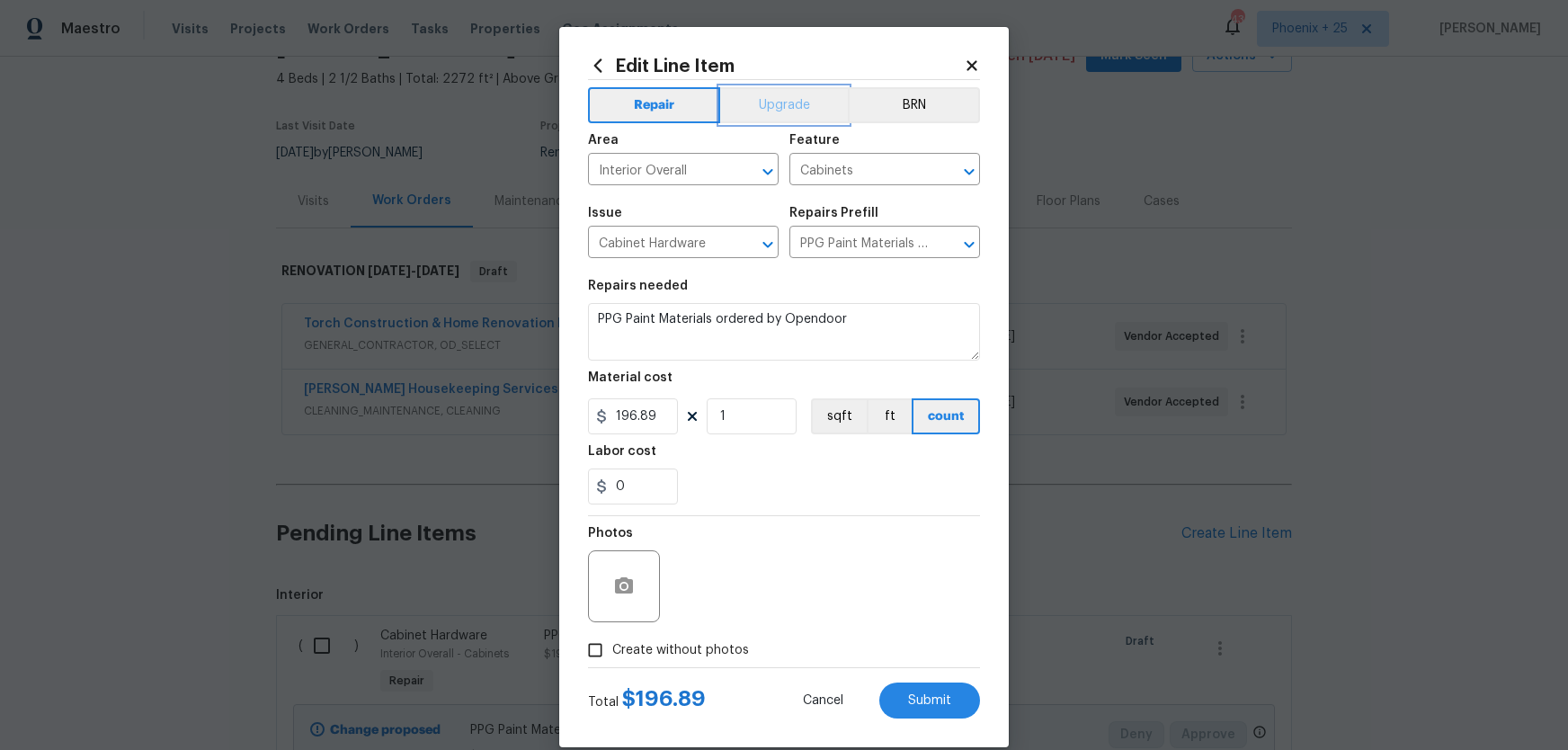
click at [747, 119] on button "Upgrade" at bounding box center [784, 105] width 128 height 36
click at [895, 699] on button "Submit" at bounding box center [929, 700] width 100 height 36
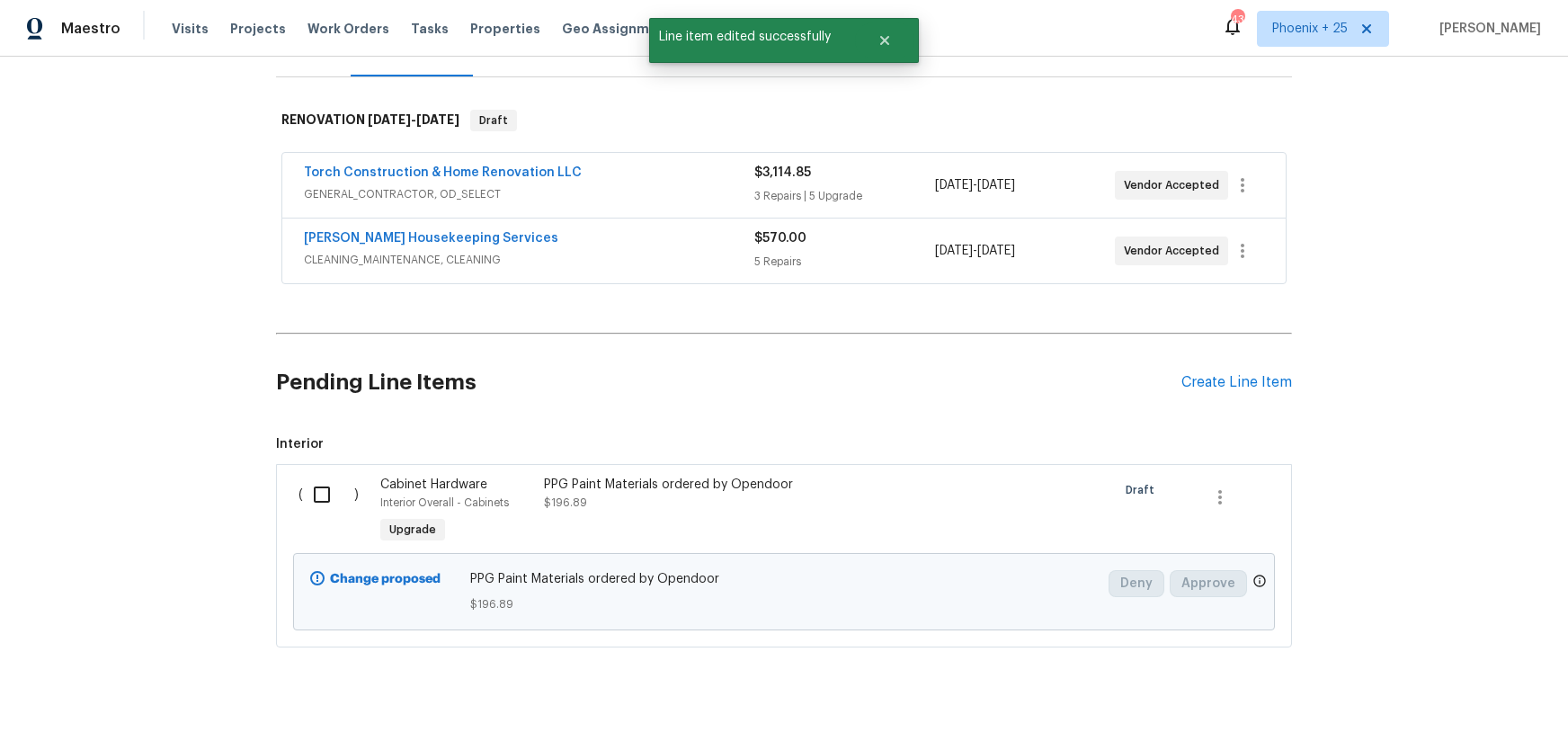
scroll to position [269, 0]
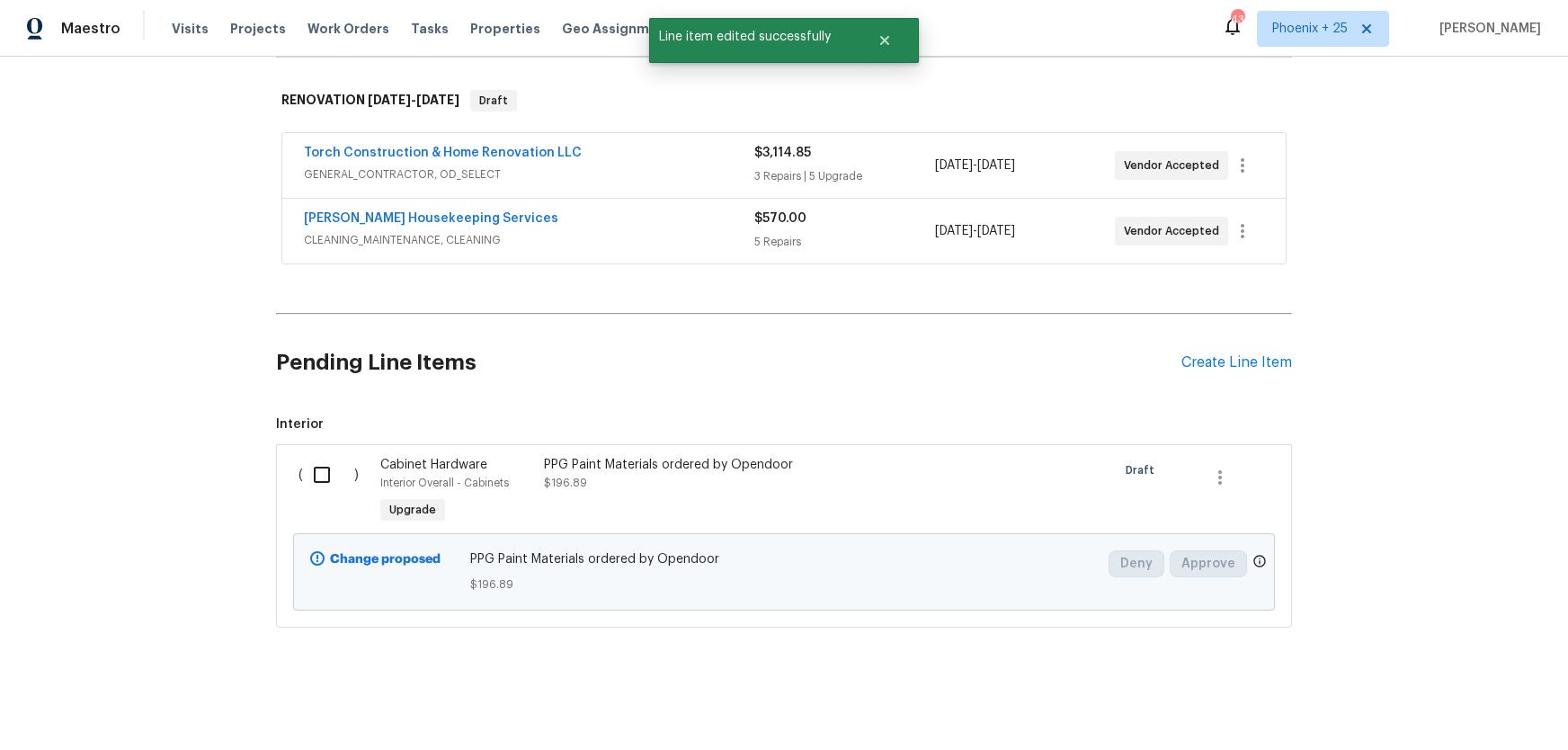
click at [321, 460] on input "checkbox" at bounding box center [329, 474] width 52 height 38
drag, startPoint x: 1537, startPoint y: 714, endPoint x: 1525, endPoint y: 720, distance: 13.4
click at [1532, 715] on div "Cancel (1) Item Create Work Order" at bounding box center [784, 705] width 1568 height 92
click at [1511, 714] on span "Create Work Order" at bounding box center [1465, 705] width 119 height 23
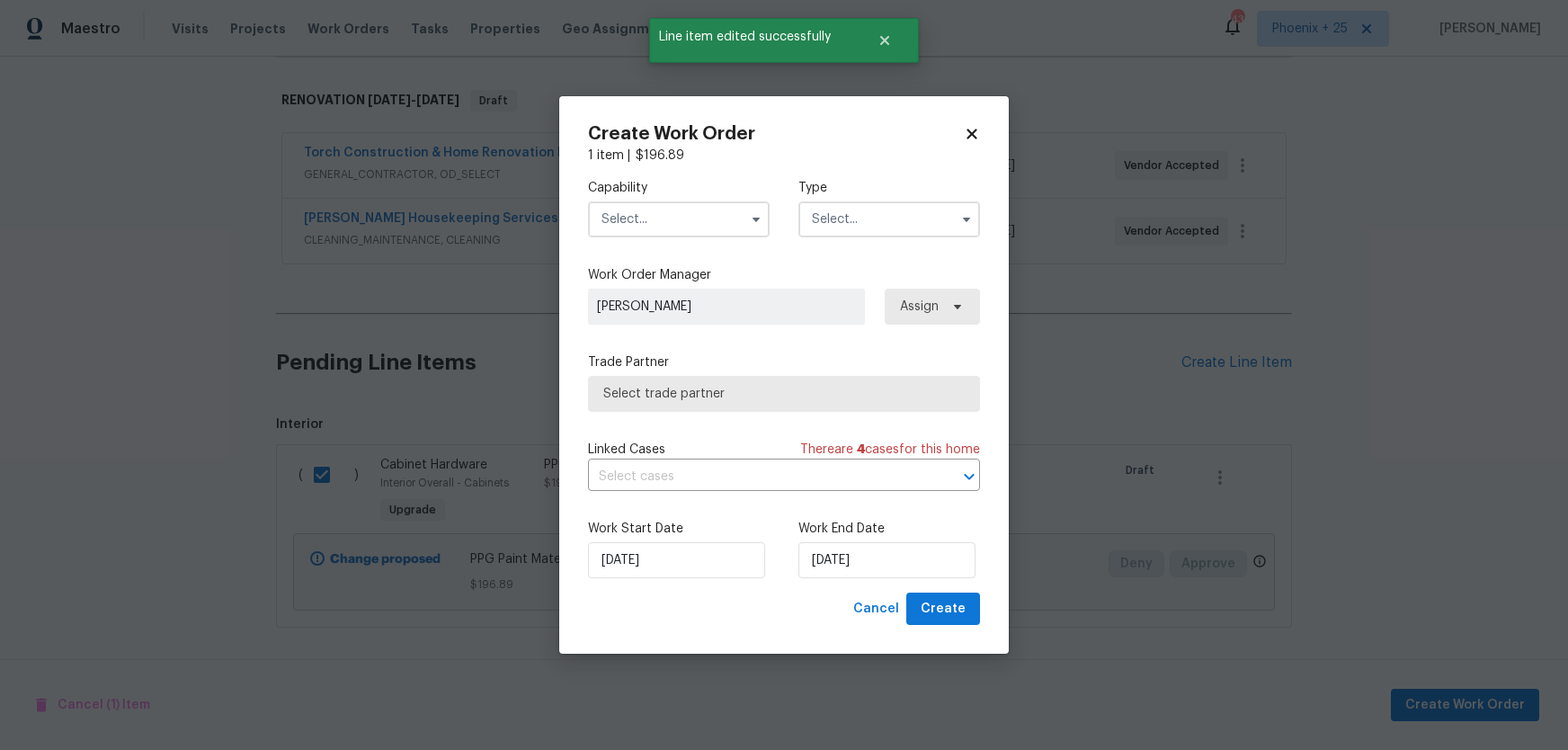
drag, startPoint x: 661, startPoint y: 205, endPoint x: 664, endPoint y: 222, distance: 17.3
click at [664, 222] on input "text" at bounding box center [678, 220] width 182 height 36
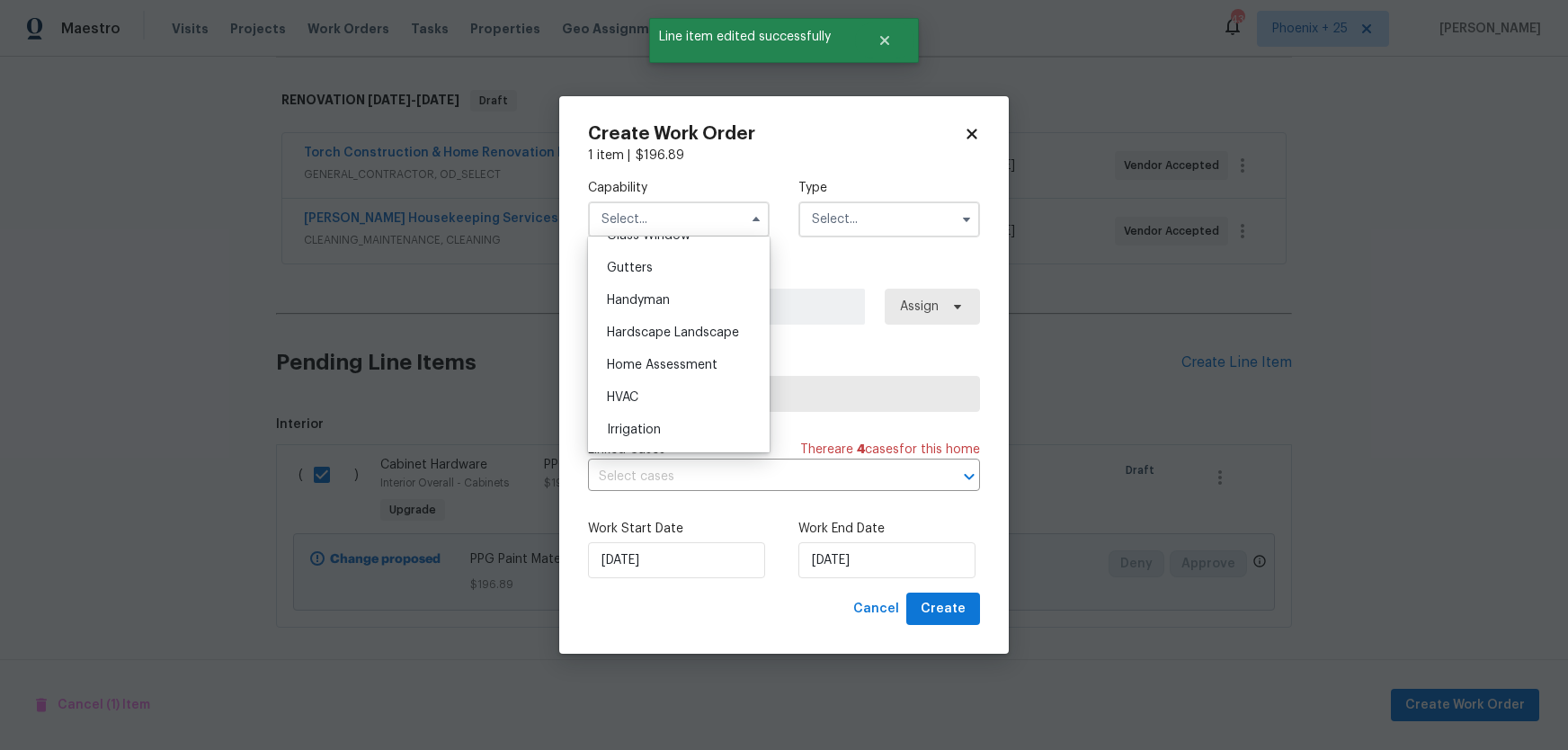
scroll to position [1163, 0]
checkbox input "false"
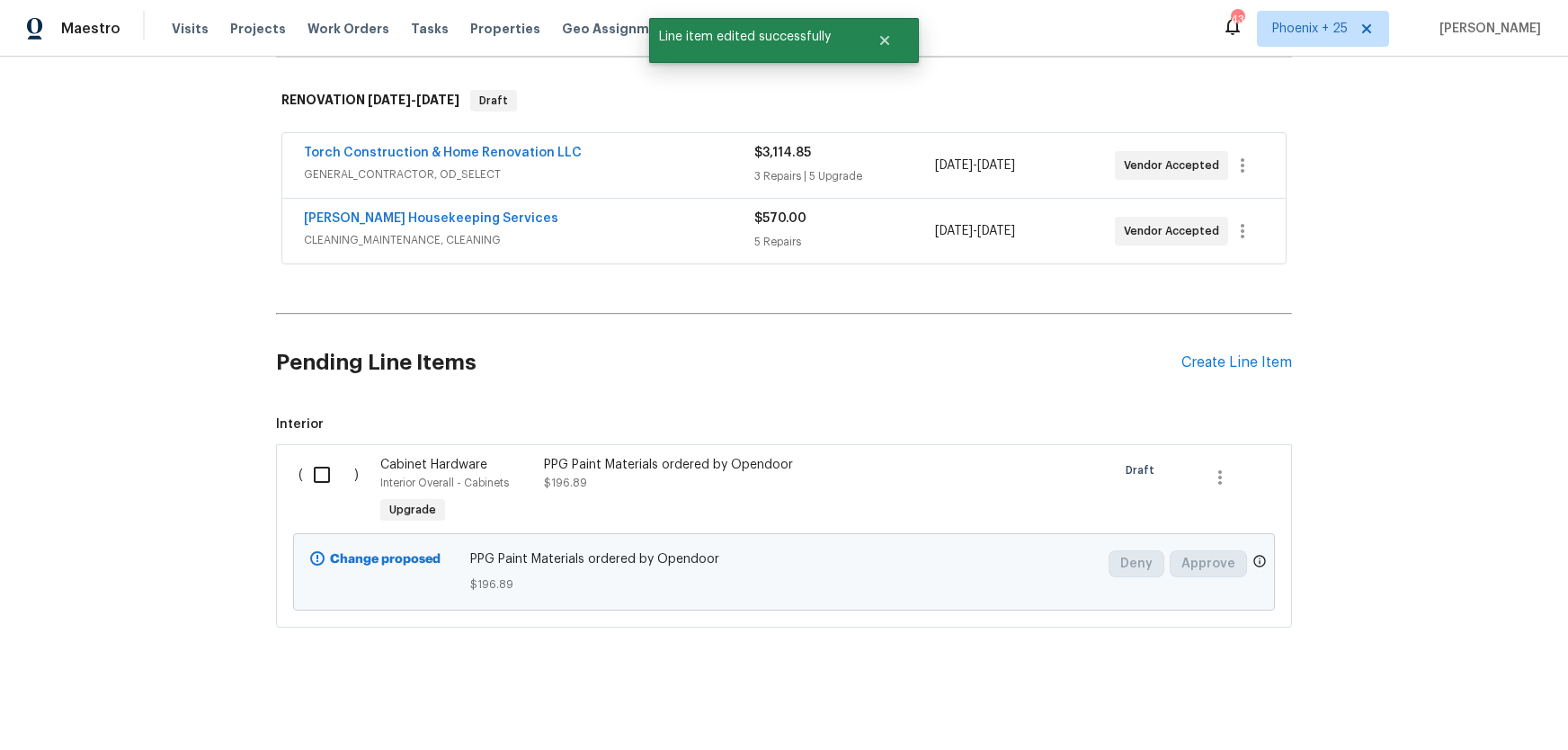
drag, startPoint x: 442, startPoint y: 380, endPoint x: 445, endPoint y: 408, distance: 28.2
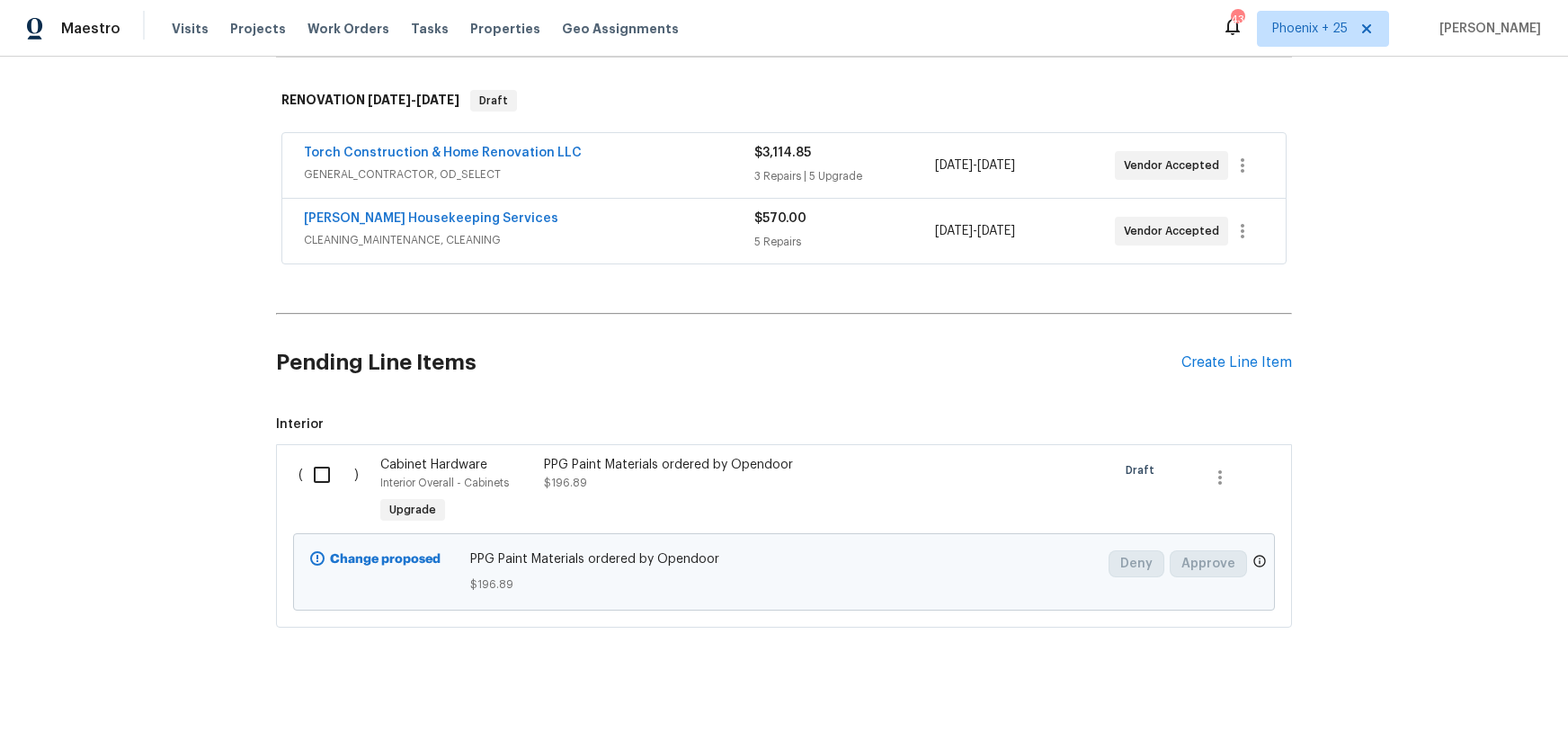
click at [493, 465] on div "Cabinet Hardware" at bounding box center [456, 465] width 153 height 18
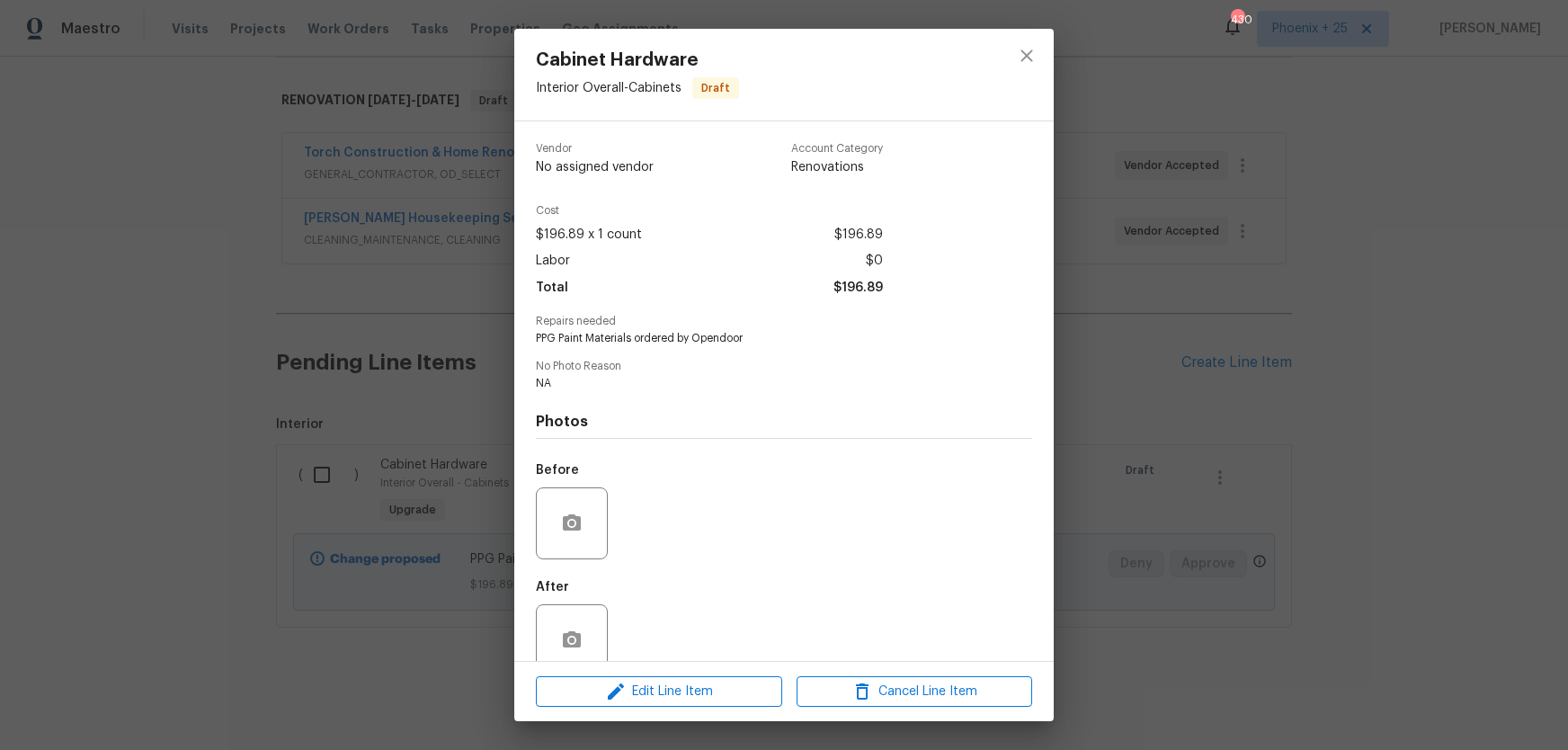
scroll to position [33, 0]
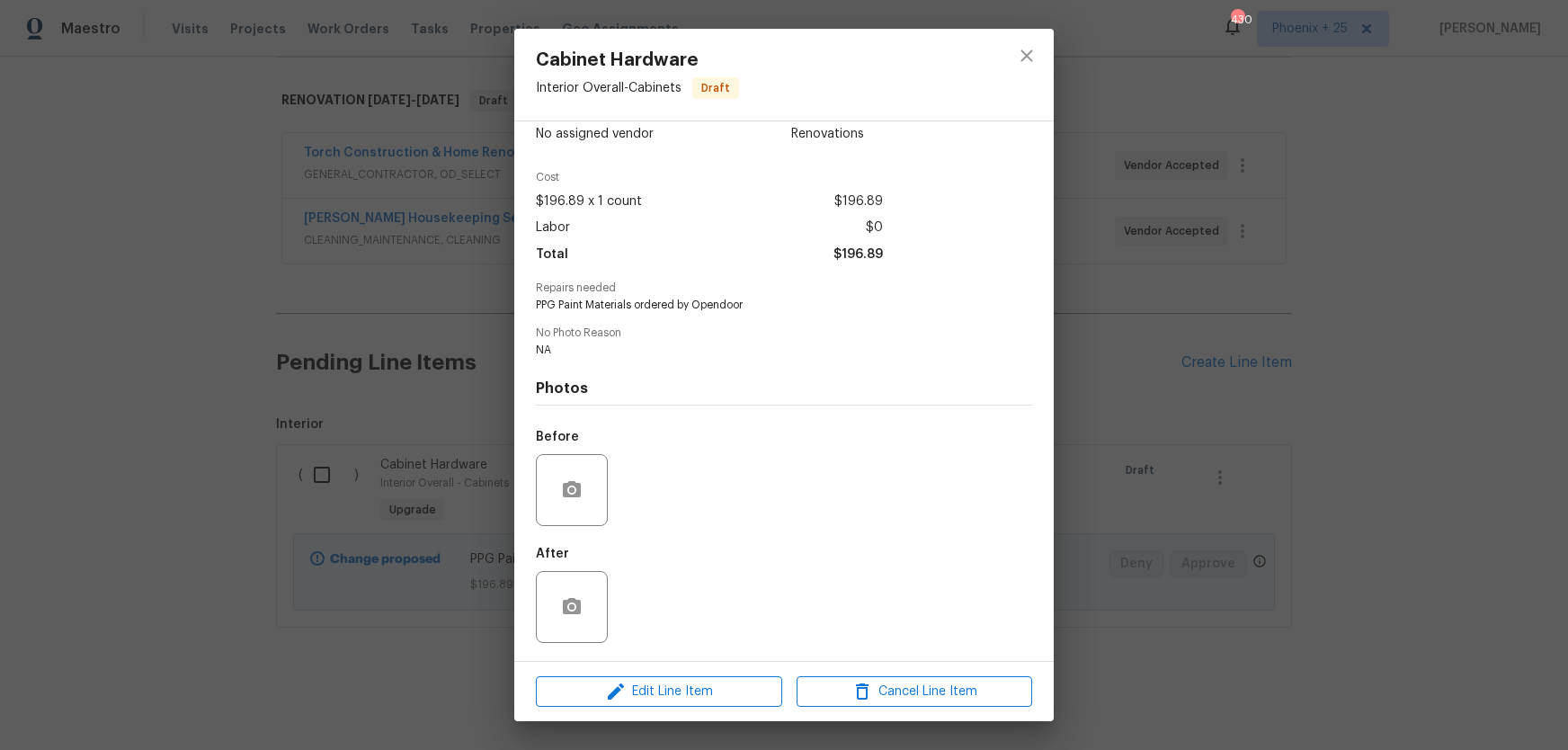
click at [651, 671] on div "Edit Line Item Cancel Line Item" at bounding box center [784, 691] width 539 height 61
click at [656, 686] on span "Edit Line Item" at bounding box center [658, 691] width 236 height 23
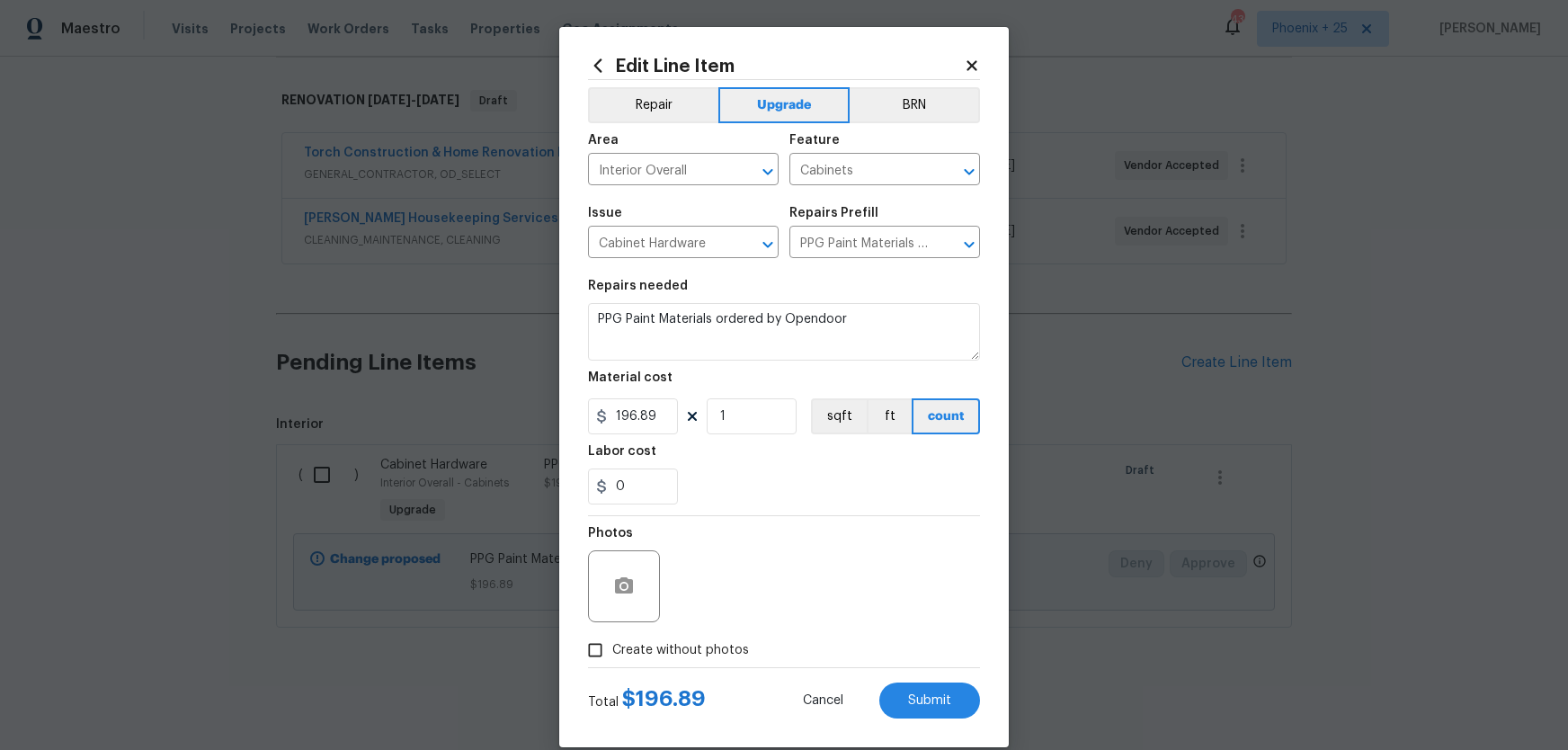
click at [628, 649] on span "Create without photos" at bounding box center [680, 651] width 136 height 19
click at [612, 649] on input "Create without photos" at bounding box center [595, 650] width 34 height 34
checkbox input "true"
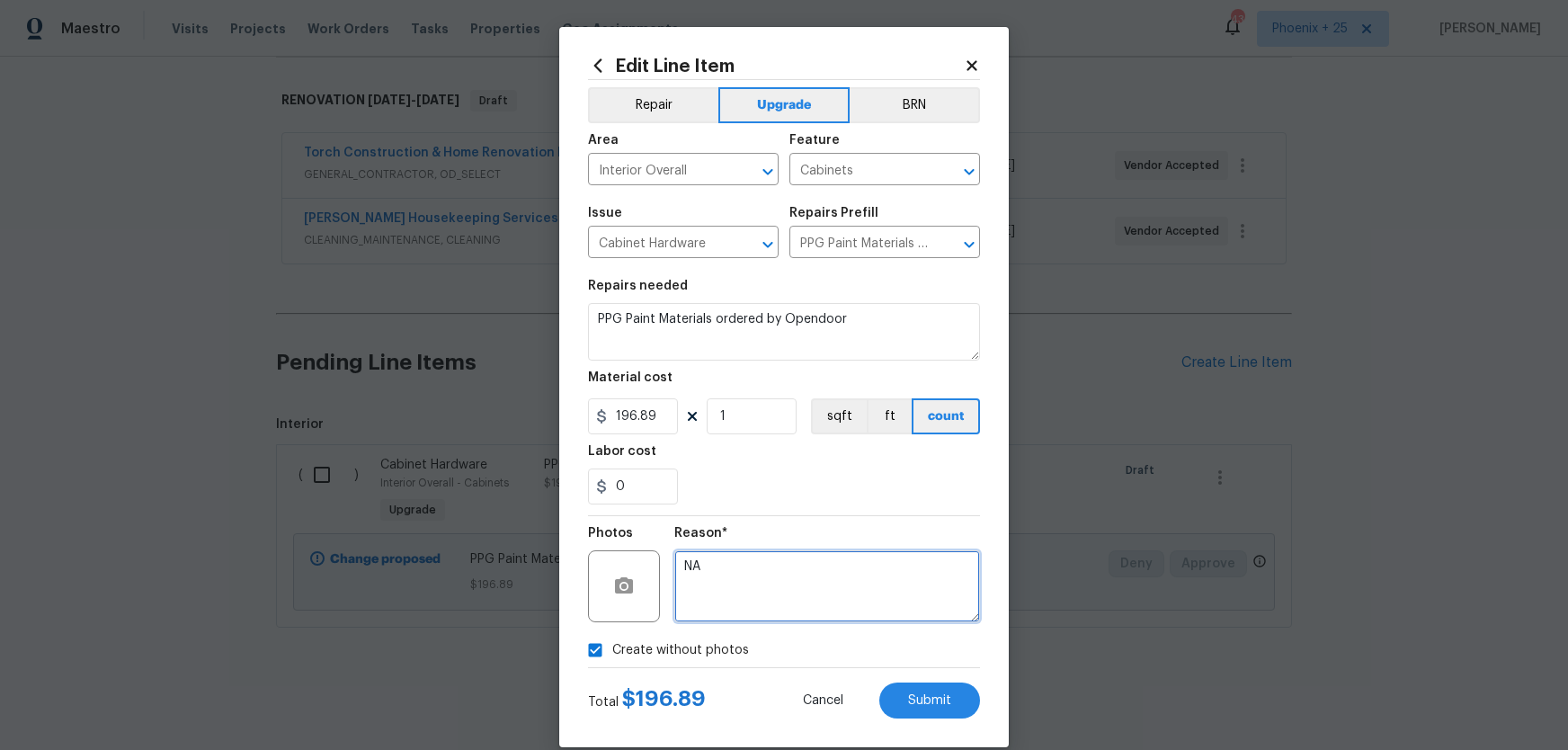
click at [842, 599] on textarea "NA" at bounding box center [826, 586] width 305 height 72
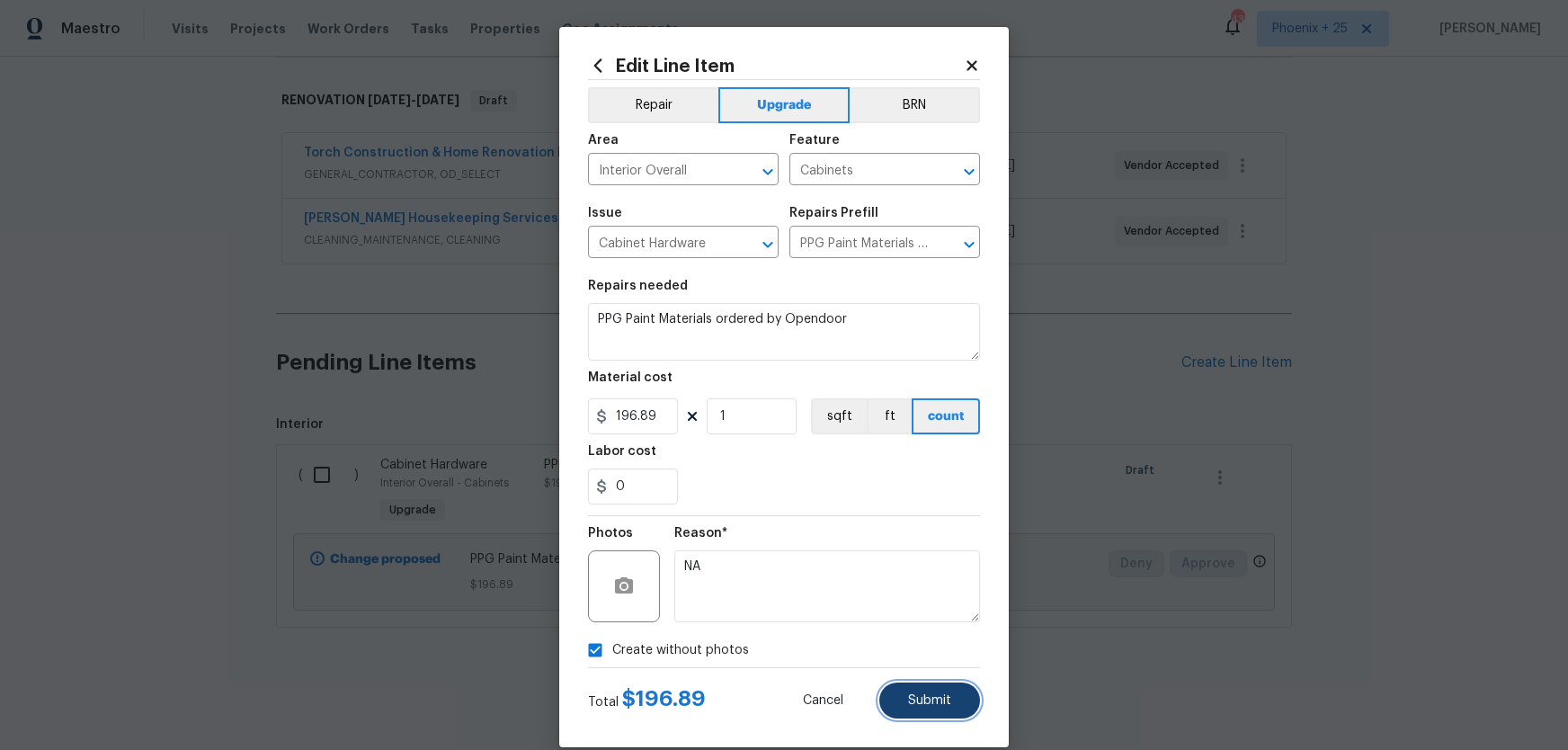
click at [964, 713] on button "Submit" at bounding box center [929, 700] width 100 height 36
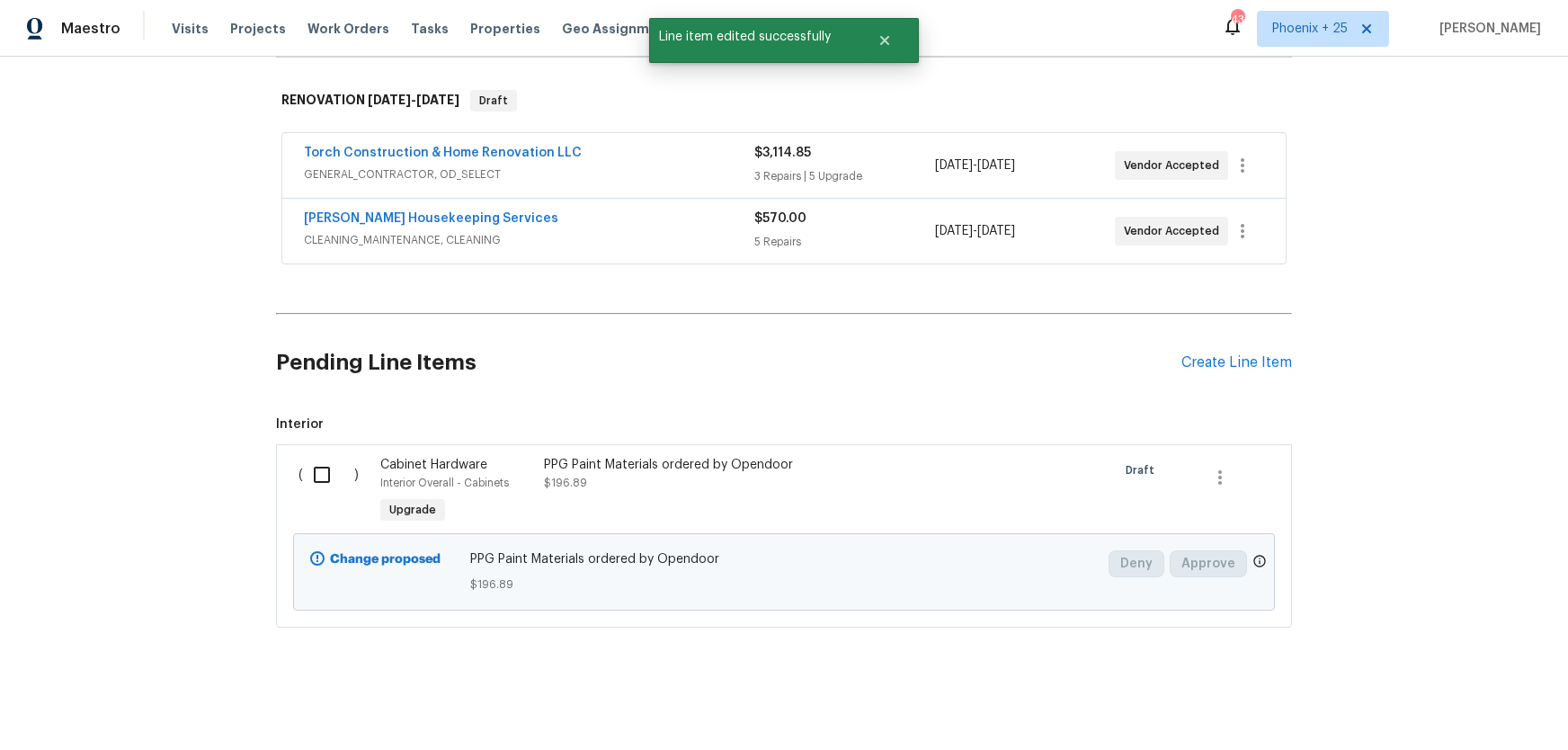
click at [325, 474] on input "checkbox" at bounding box center [329, 474] width 52 height 38
checkbox input "true"
drag, startPoint x: 1361, startPoint y: 679, endPoint x: 1395, endPoint y: 693, distance: 36.8
click at [1363, 679] on div "Cancel (1) Item Create Work Order" at bounding box center [784, 705] width 1568 height 92
click at [1401, 696] on button "Create Work Order" at bounding box center [1465, 705] width 148 height 33
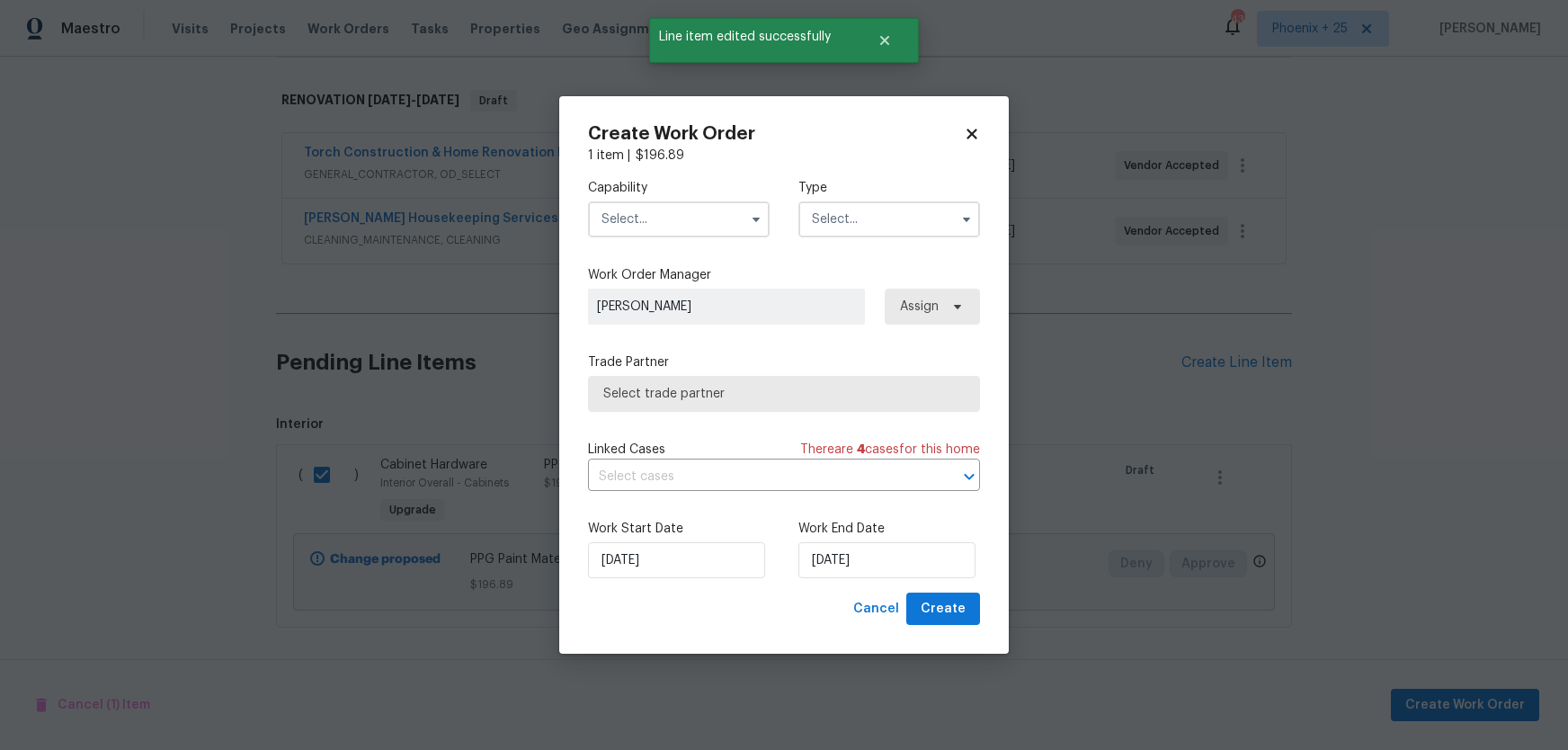
click at [719, 226] on input "text" at bounding box center [678, 220] width 182 height 36
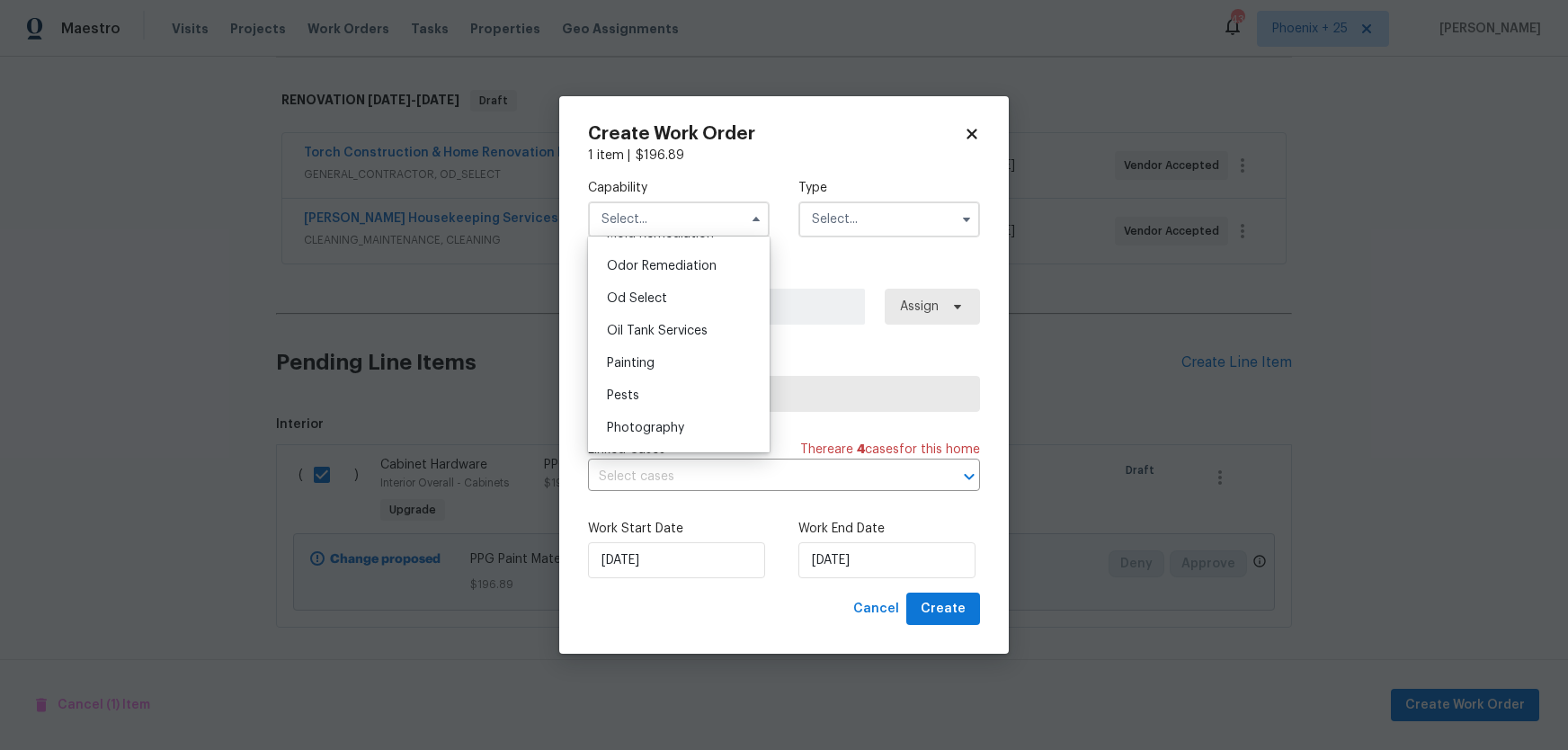
scroll to position [1411, 0]
drag, startPoint x: 690, startPoint y: 354, endPoint x: 715, endPoint y: 347, distance: 26.0
click at [690, 354] on div "Painting" at bounding box center [679, 356] width 173 height 33
type input "Painting"
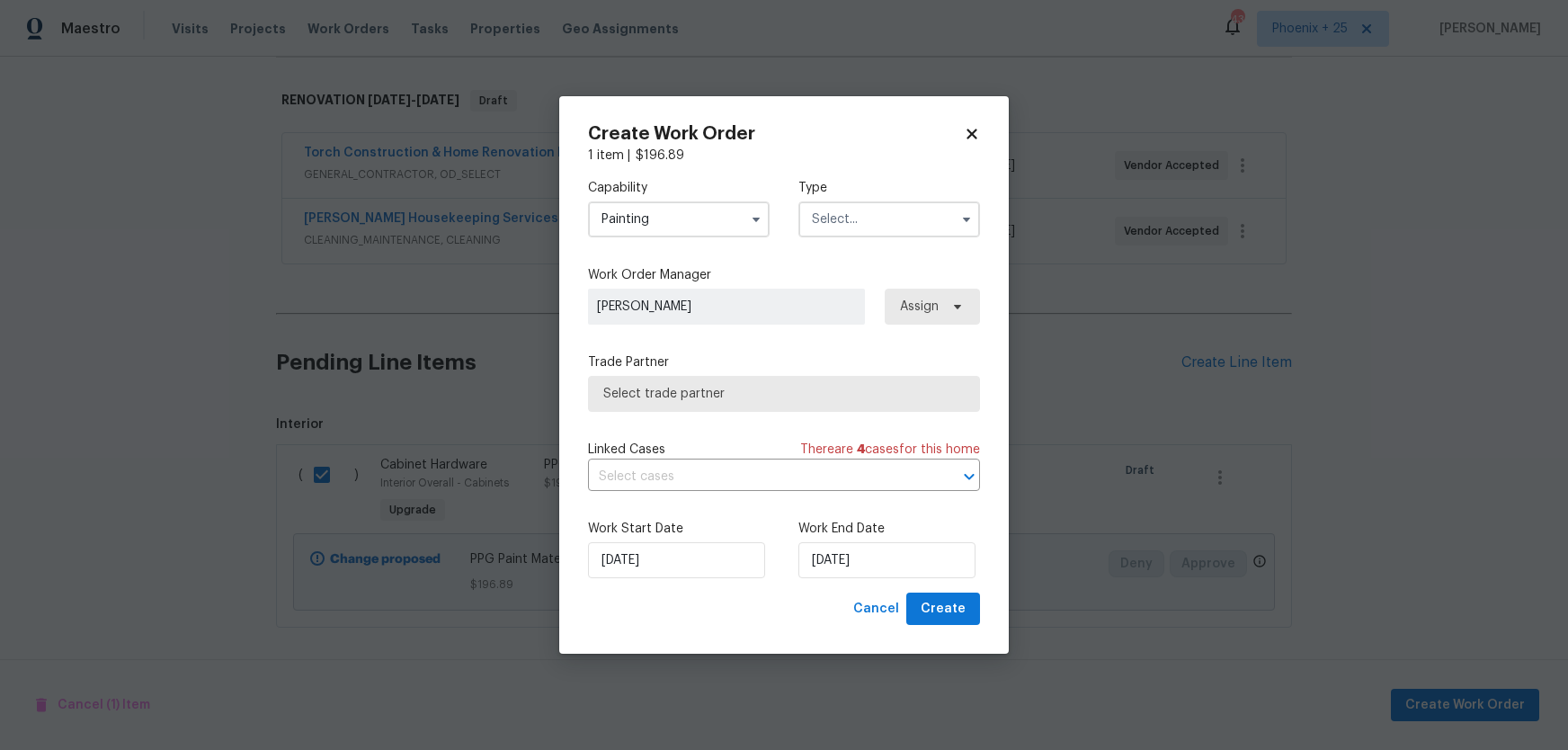
drag, startPoint x: 873, startPoint y: 208, endPoint x: 866, endPoint y: 226, distance: 19.3
click at [873, 212] on input "text" at bounding box center [889, 220] width 182 height 36
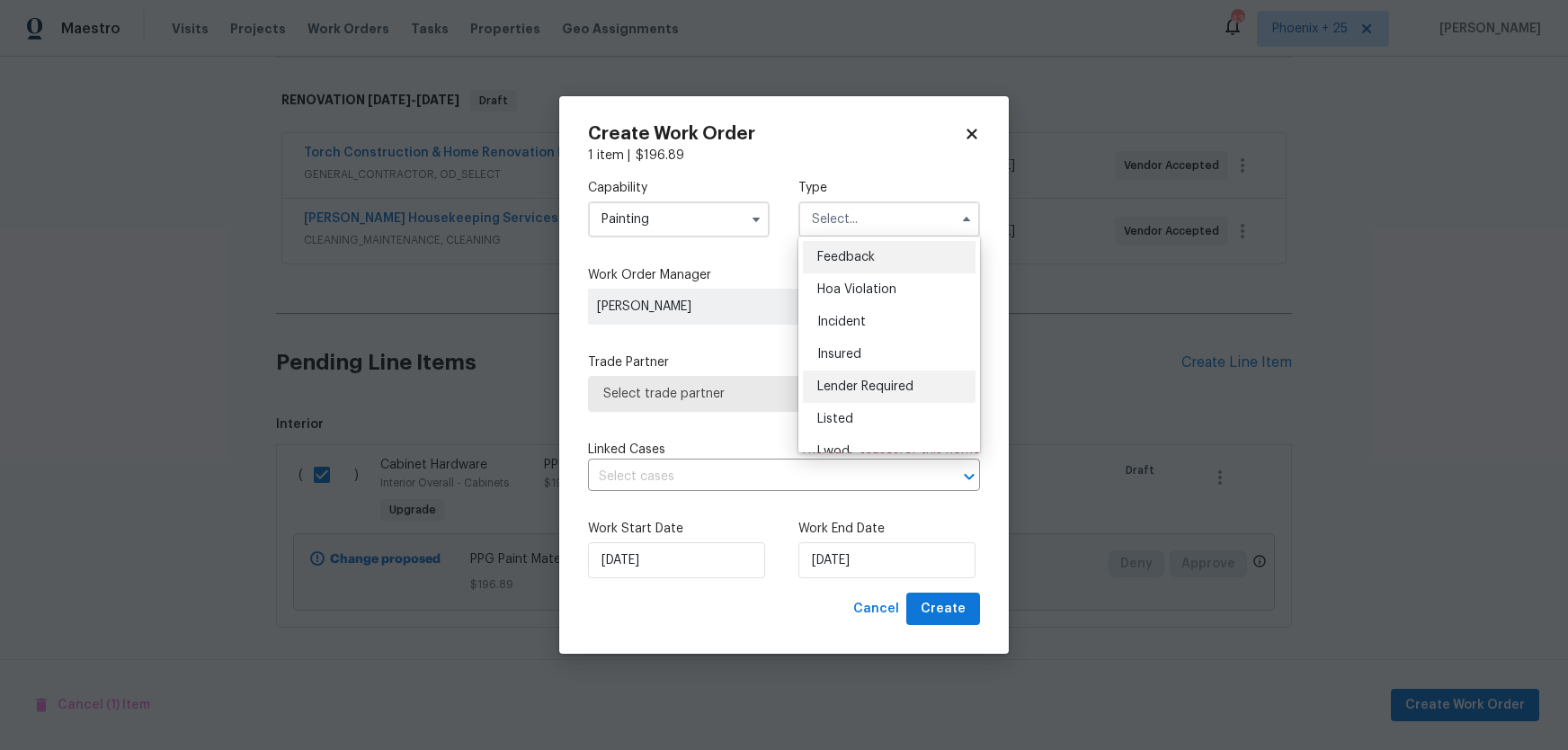
scroll to position [214, 0]
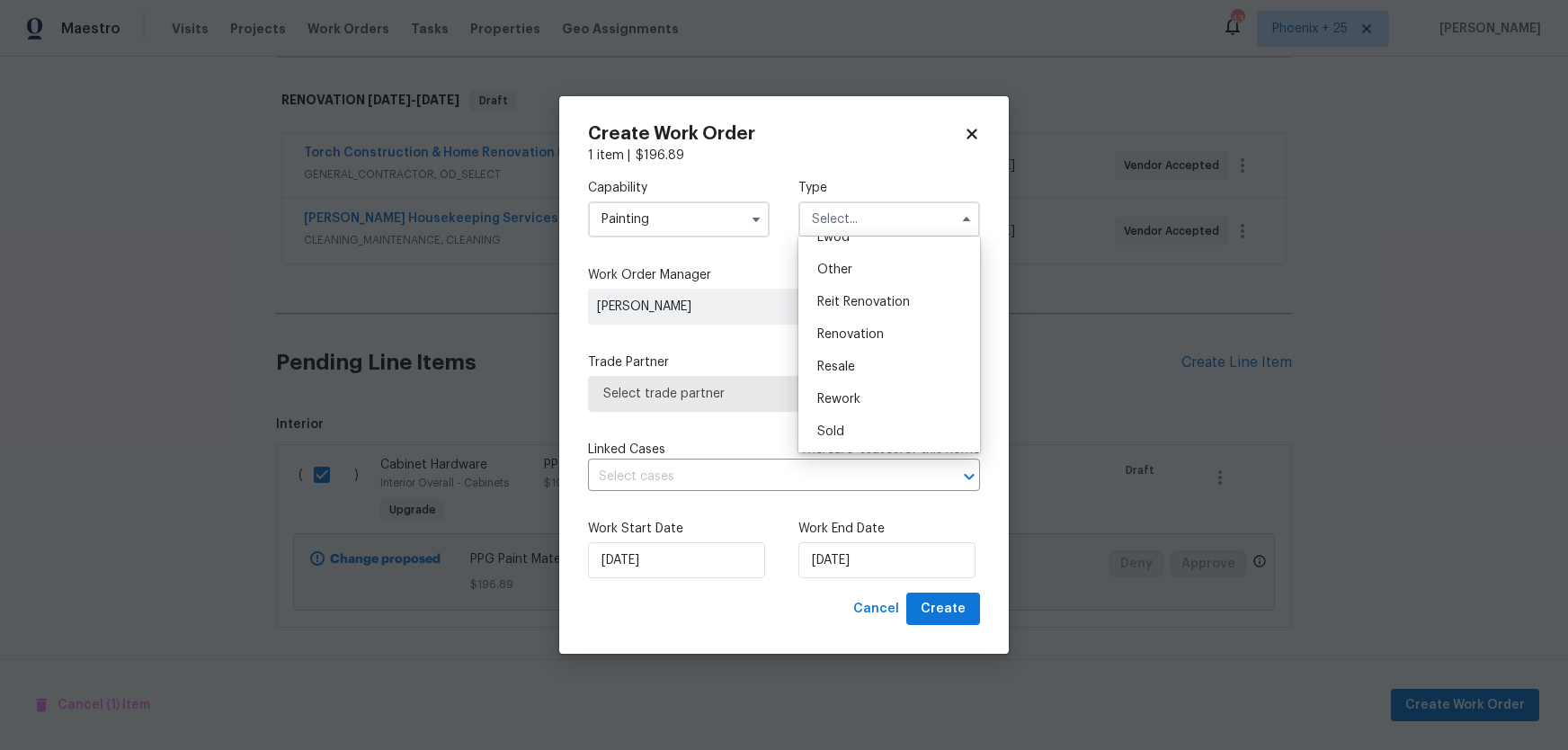
drag, startPoint x: 866, startPoint y: 340, endPoint x: 895, endPoint y: 323, distance: 33.6
click at [866, 340] on span "Renovation" at bounding box center [850, 334] width 67 height 13
type input "Renovation"
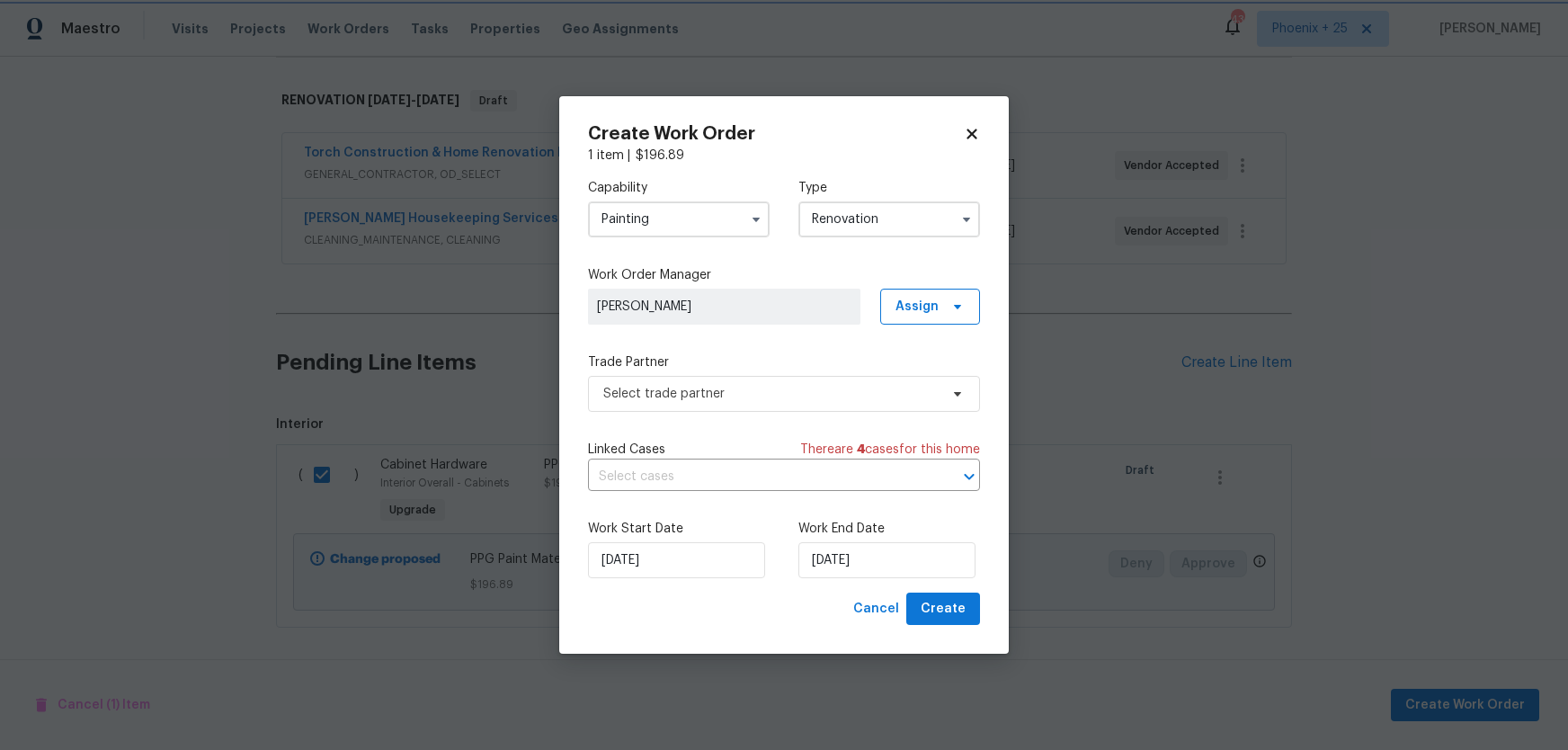
scroll to position [0, 0]
click at [915, 315] on span "Assign" at bounding box center [930, 306] width 99 height 36
click at [915, 386] on div "Assign to me" at bounding box center [933, 382] width 79 height 18
click at [768, 399] on span "Select trade partner" at bounding box center [771, 394] width 335 height 18
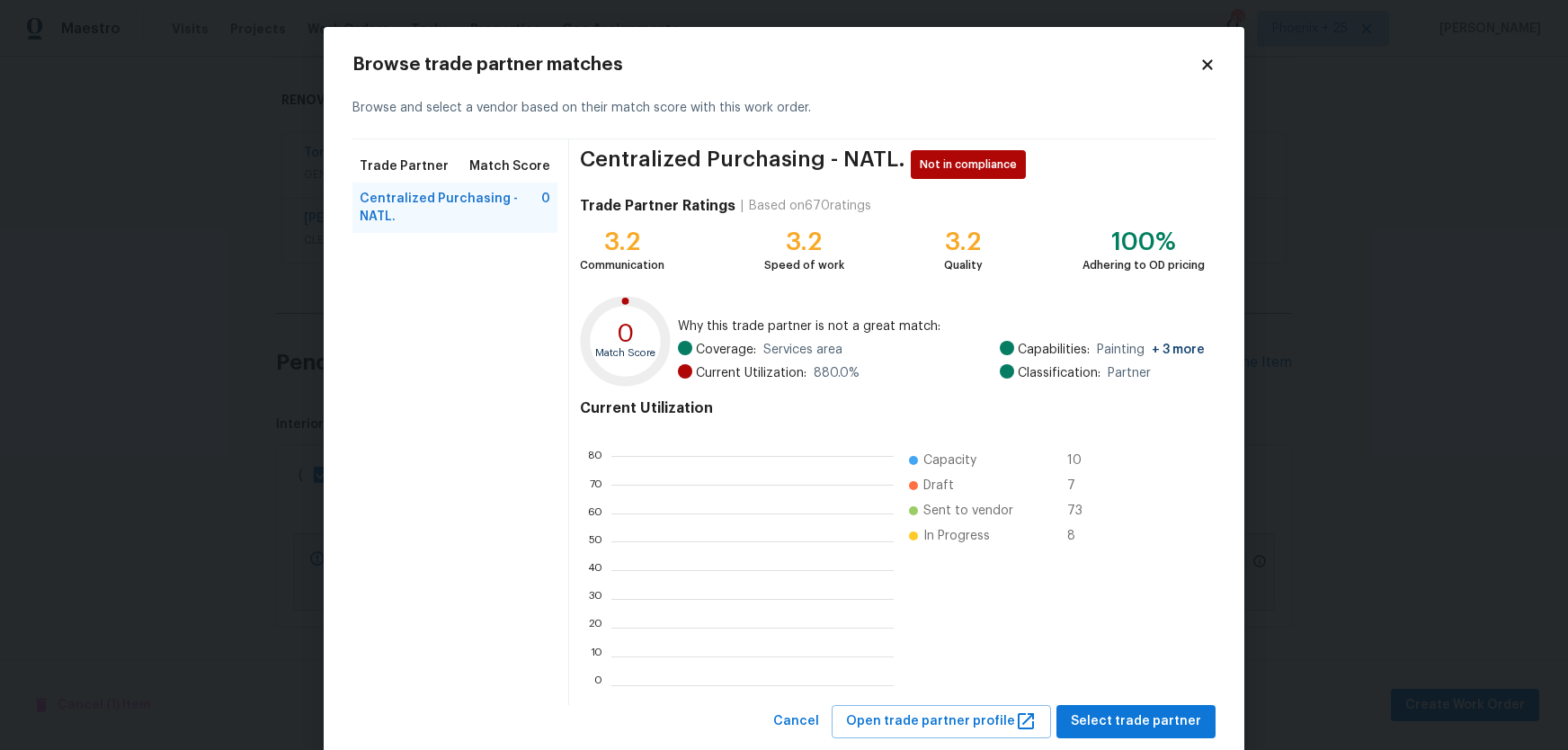
scroll to position [252, 282]
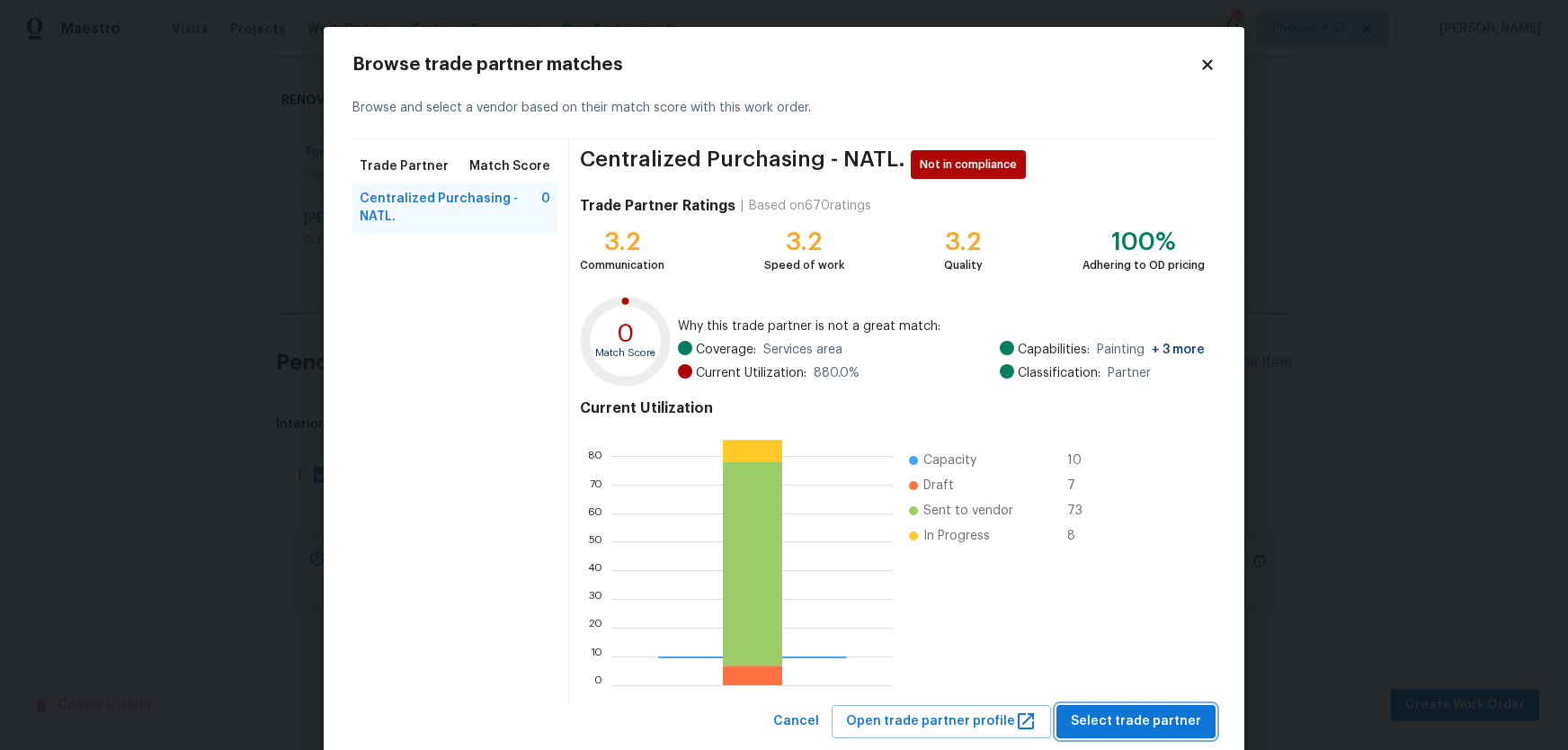
click at [1097, 731] on span "Select trade partner" at bounding box center [1135, 721] width 130 height 23
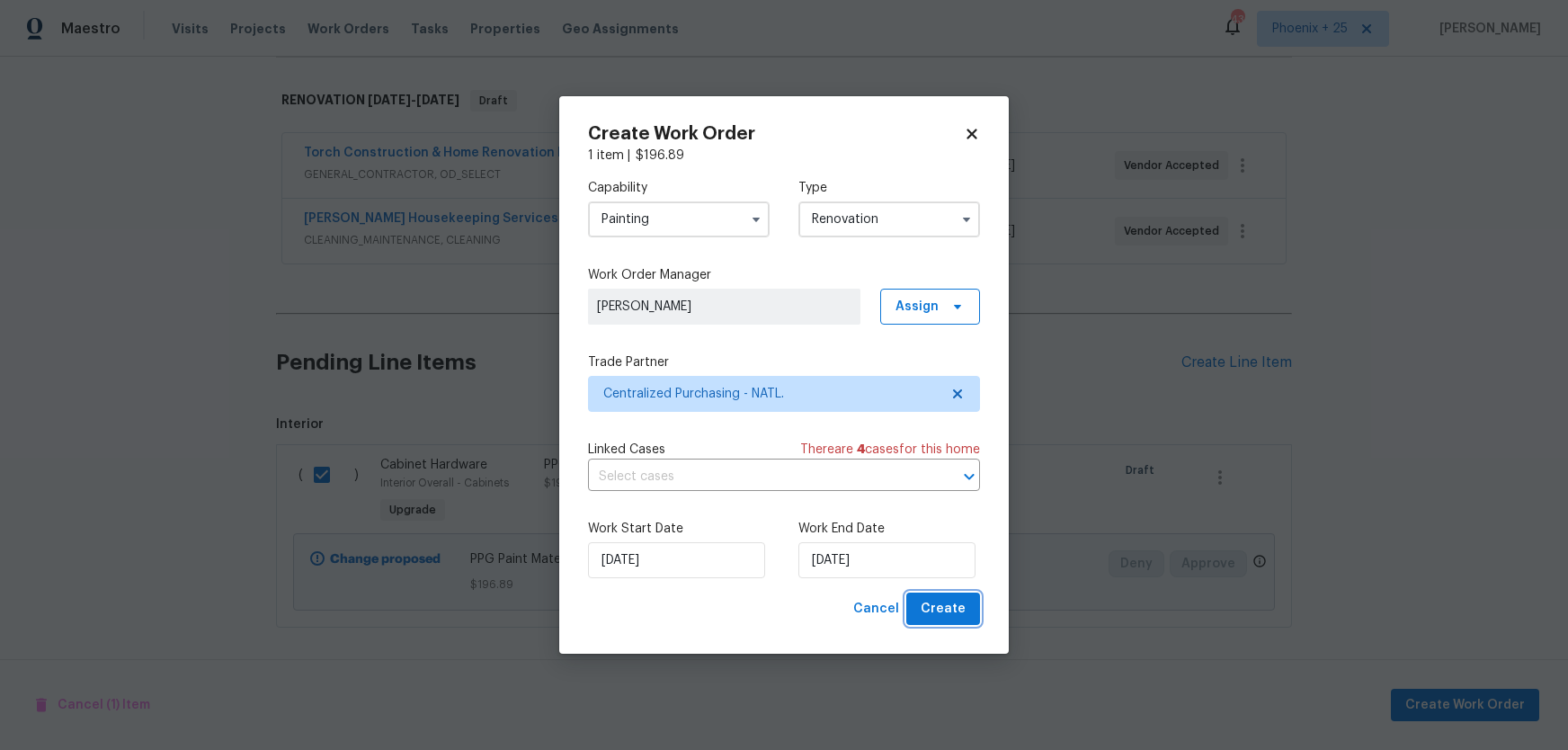
click at [933, 617] on span "Create" at bounding box center [943, 609] width 45 height 23
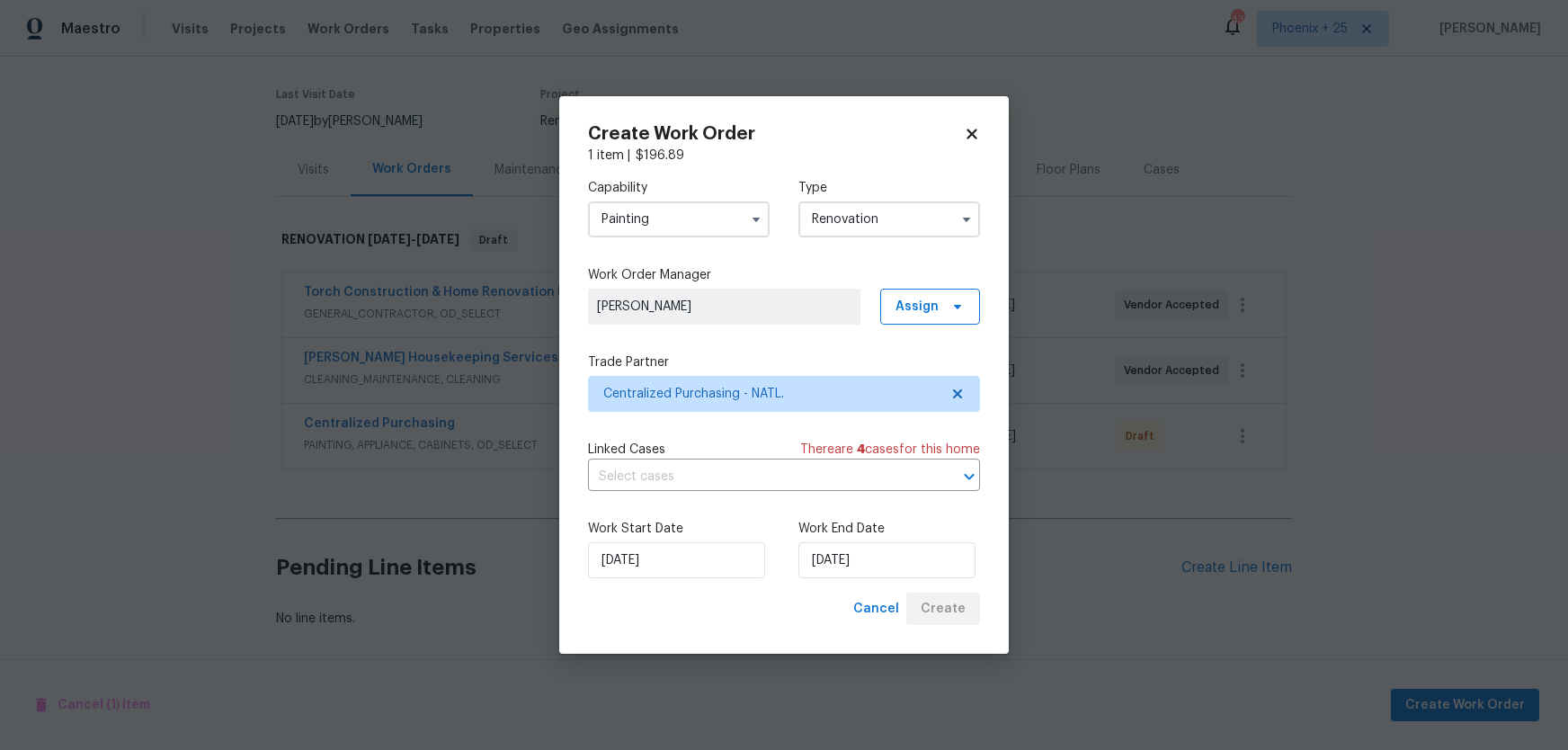
scroll to position [129, 0]
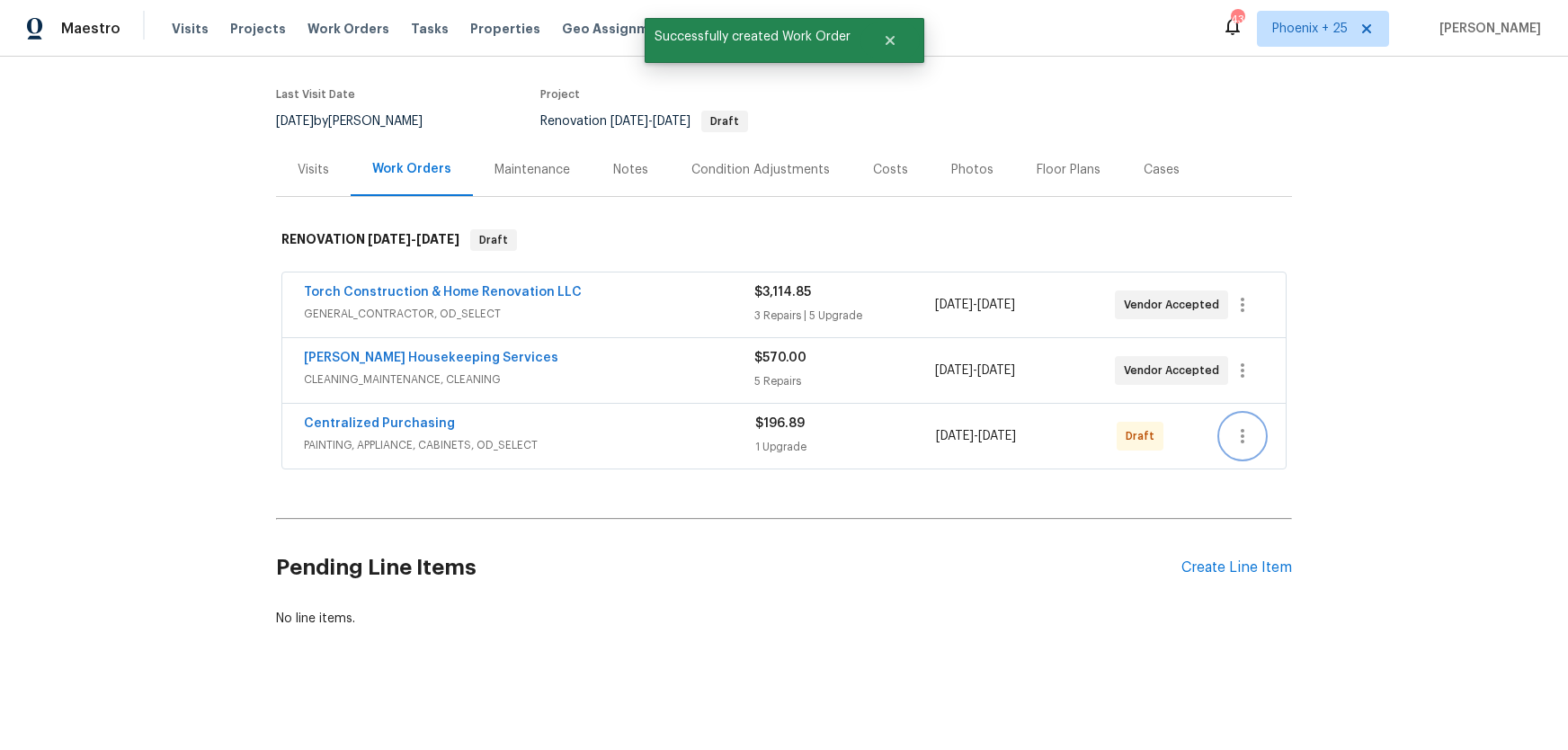
click at [1254, 446] on button "button" at bounding box center [1242, 436] width 43 height 43
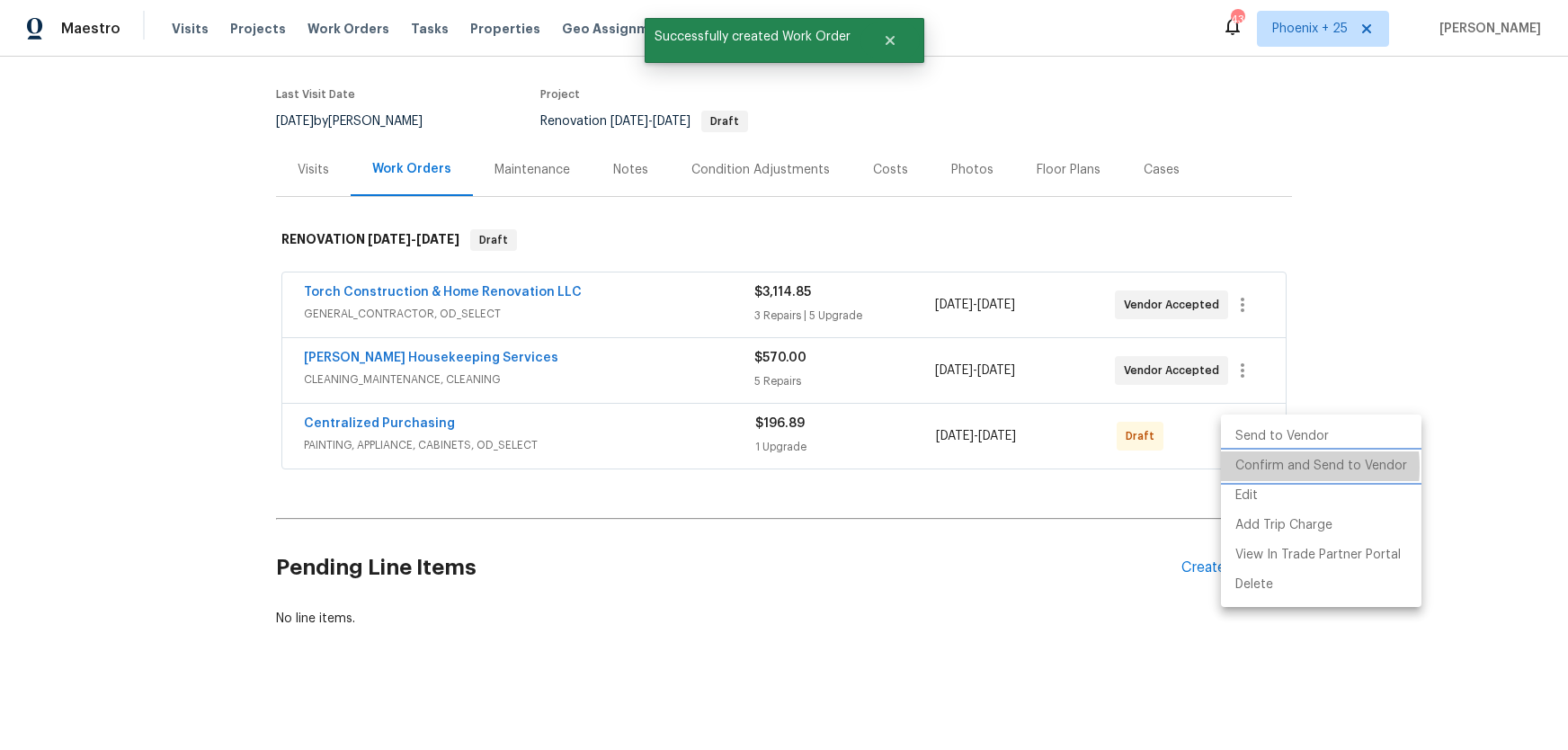
click at [1261, 468] on li "Confirm and Send to Vendor" at bounding box center [1321, 467] width 201 height 30
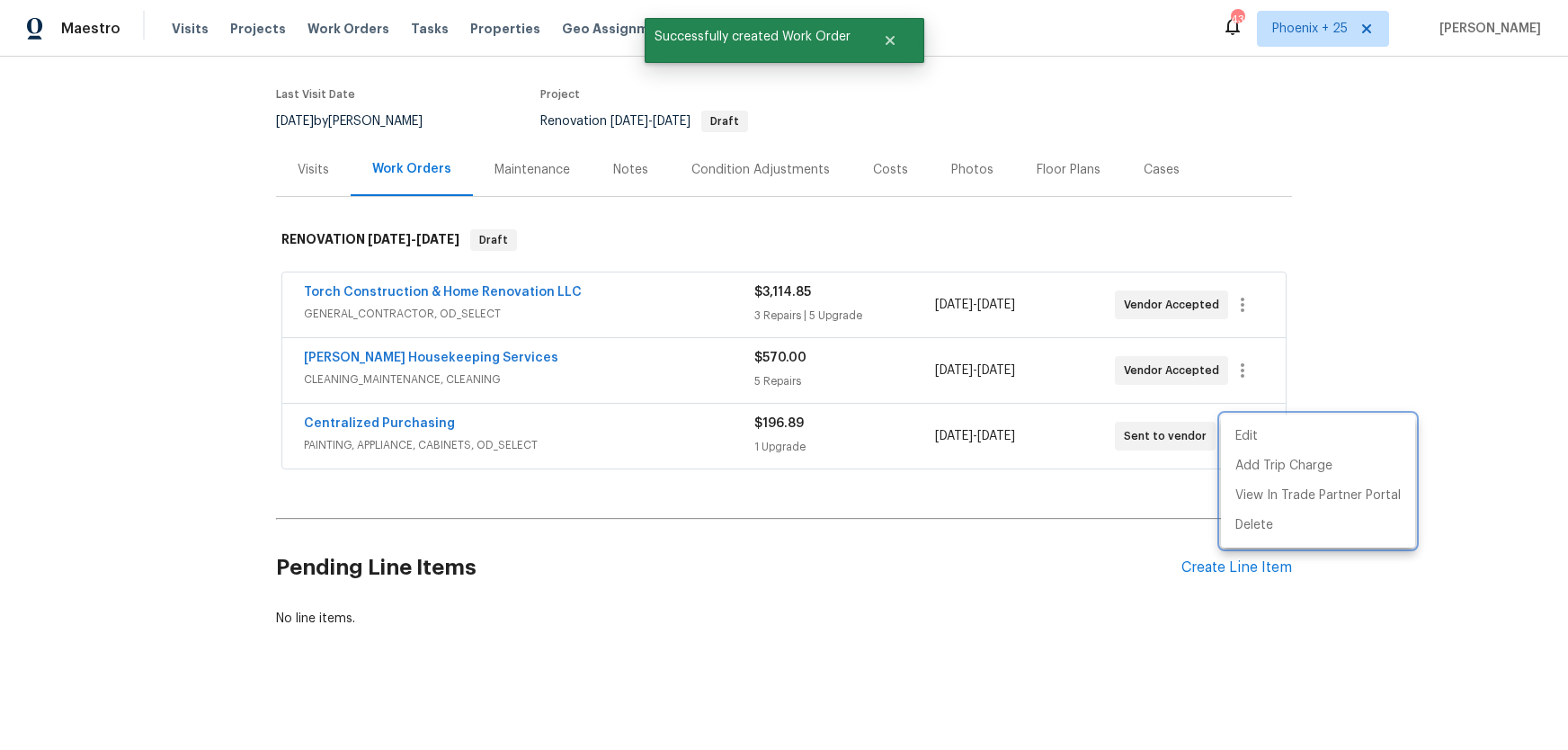
drag, startPoint x: 468, startPoint y: 418, endPoint x: 436, endPoint y: 423, distance: 32.4
click at [464, 418] on div at bounding box center [784, 375] width 1568 height 750
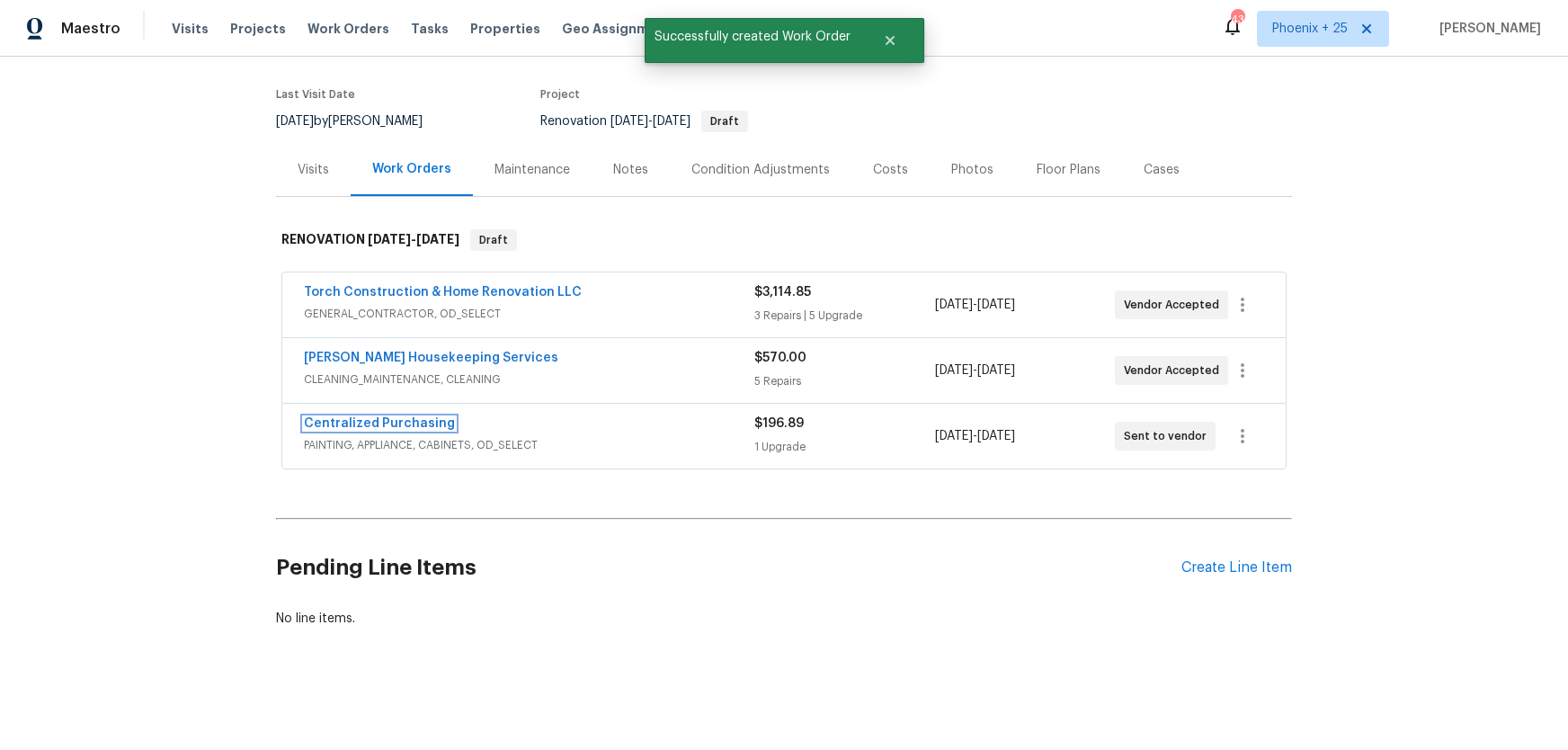
click at [434, 424] on link "Centralized Purchasing" at bounding box center [380, 423] width 151 height 13
